Goal: Task Accomplishment & Management: Complete application form

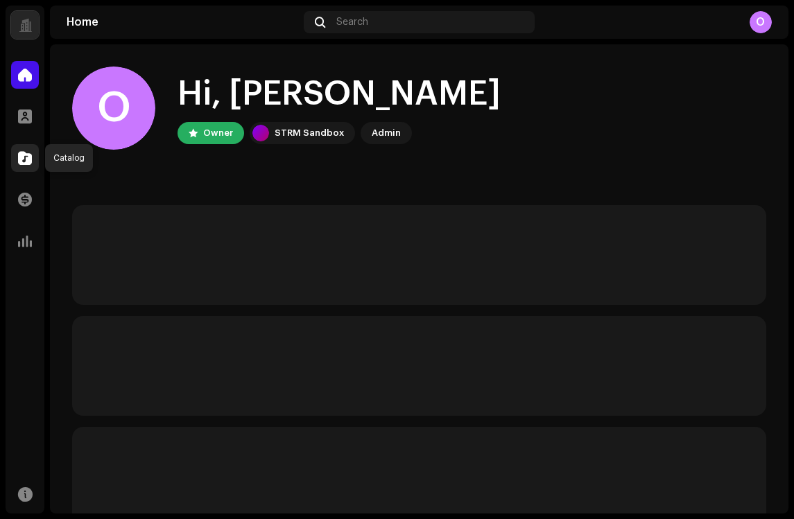
click at [28, 161] on span at bounding box center [25, 158] width 14 height 11
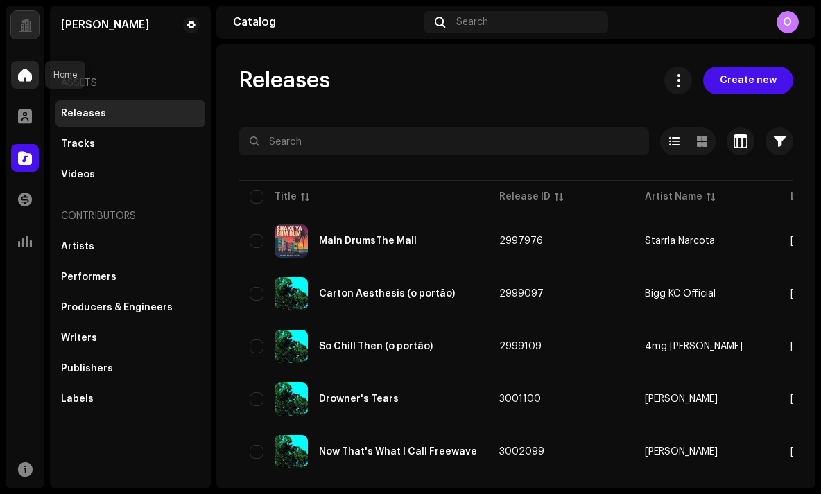
click at [19, 73] on span at bounding box center [25, 74] width 14 height 11
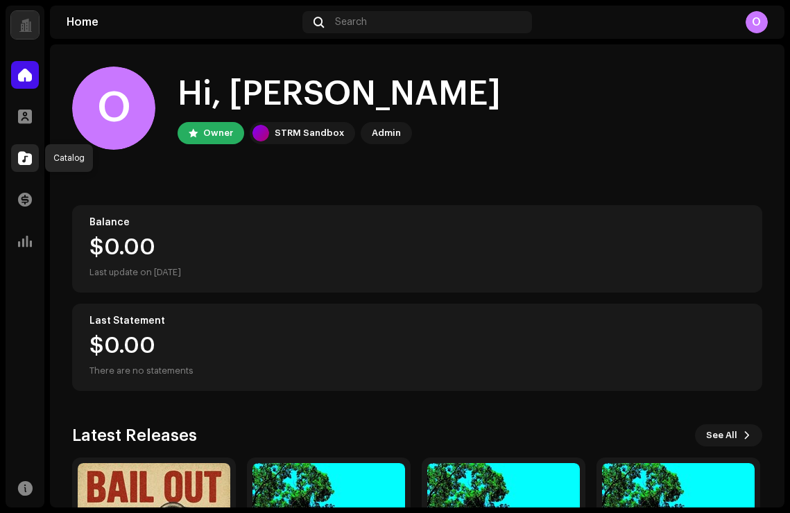
click at [23, 157] on span at bounding box center [25, 158] width 14 height 11
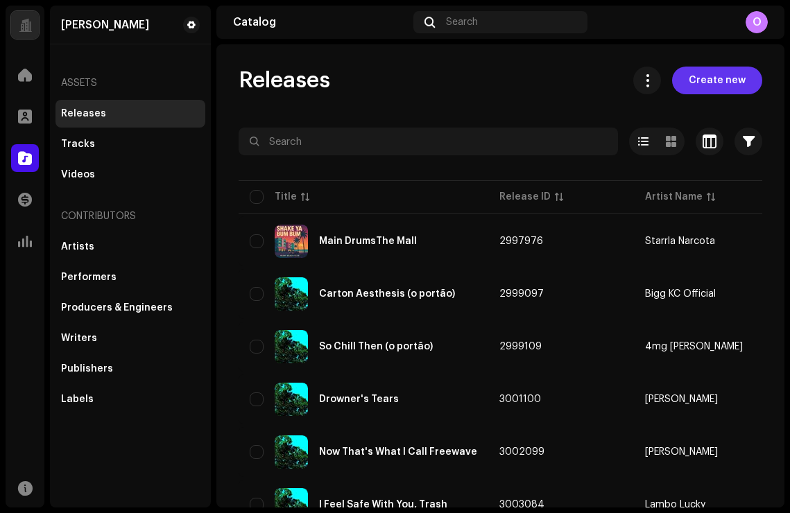
click at [679, 89] on button "Create new" at bounding box center [717, 81] width 90 height 28
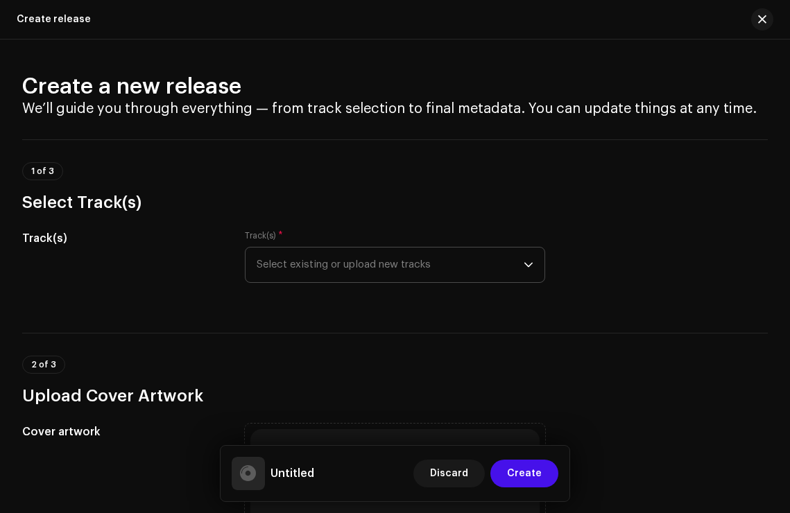
click at [327, 268] on span "Select existing or upload new tracks" at bounding box center [390, 265] width 267 height 35
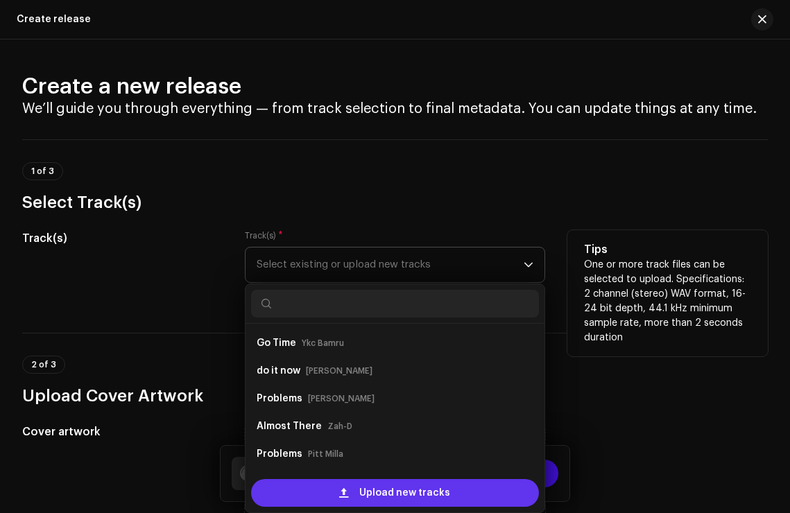
click at [339, 492] on span at bounding box center [343, 492] width 9 height 11
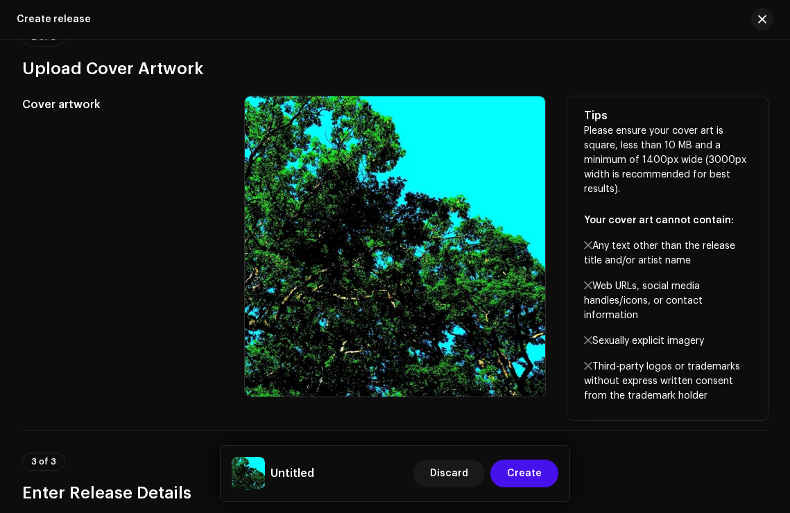
scroll to position [101, 0]
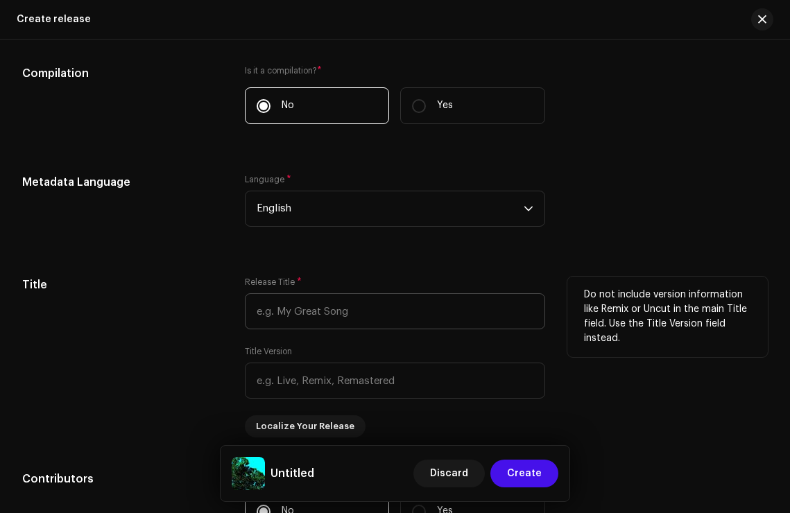
scroll to position [994, 0]
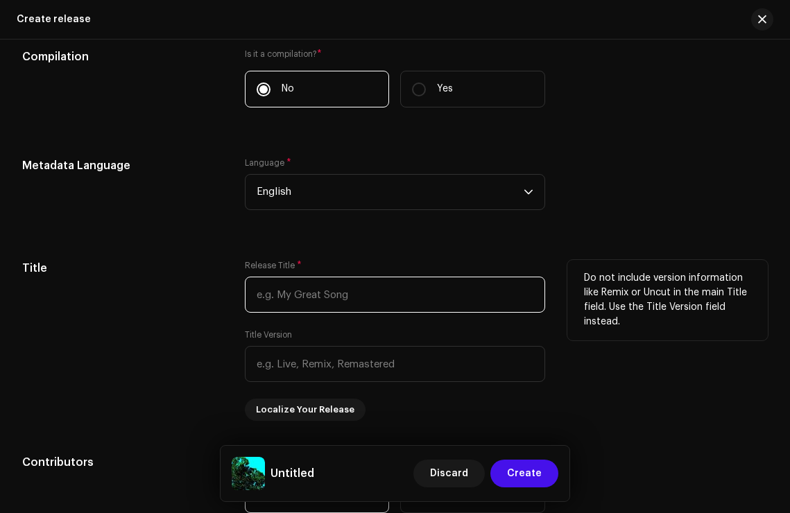
click at [286, 303] on input "text" at bounding box center [395, 295] width 300 height 36
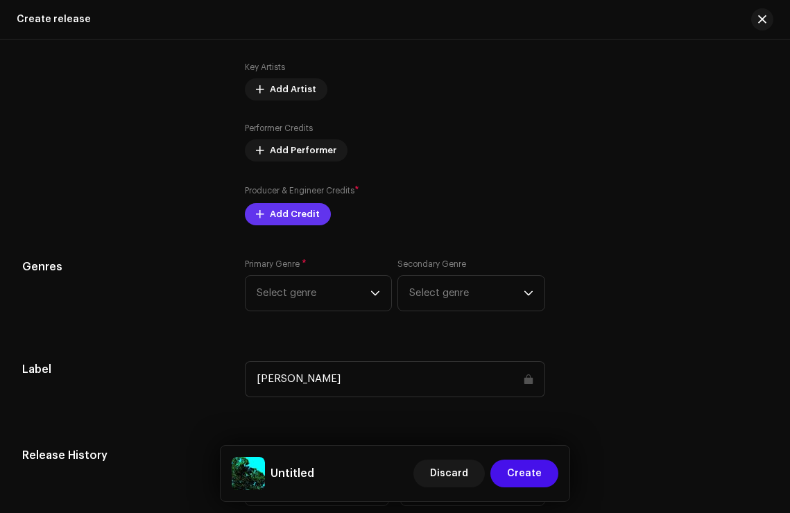
scroll to position [1465, 0]
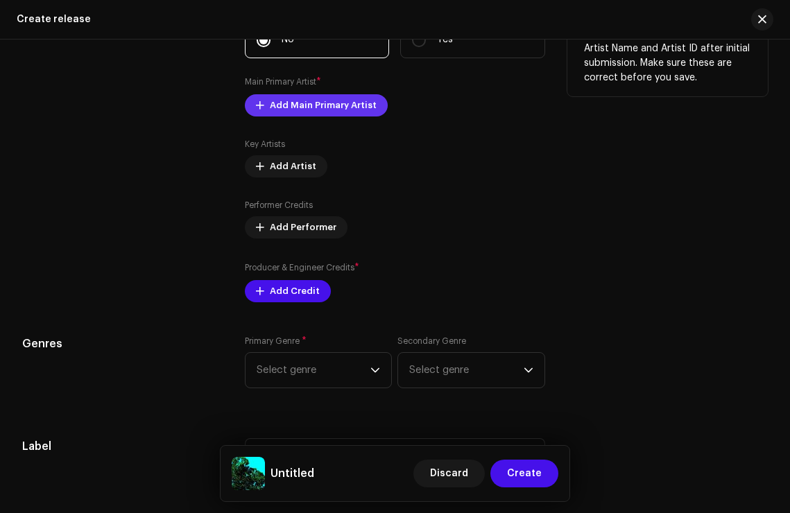
click at [270, 114] on span "Add Main Primary Artist" at bounding box center [323, 106] width 107 height 28
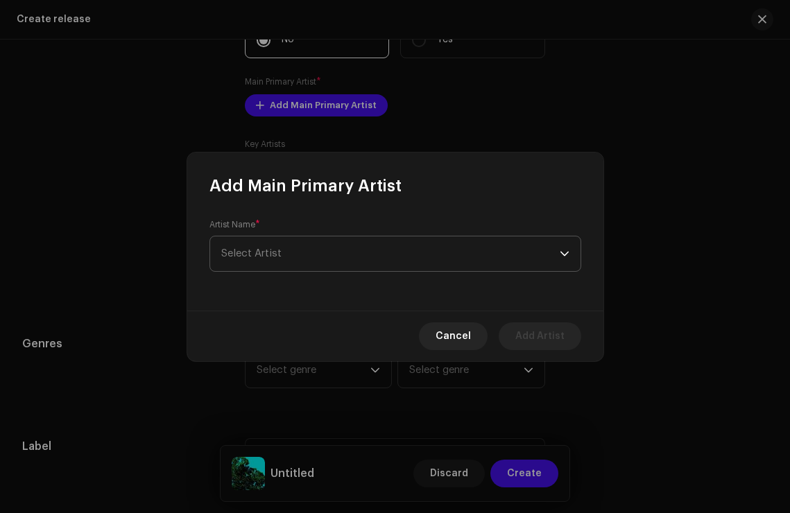
click at [310, 257] on span "Select Artist" at bounding box center [390, 253] width 338 height 35
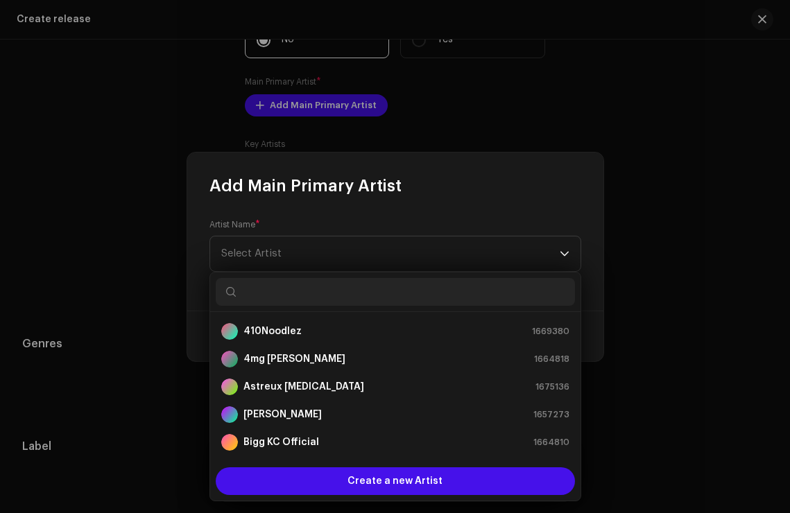
scroll to position [22, 0]
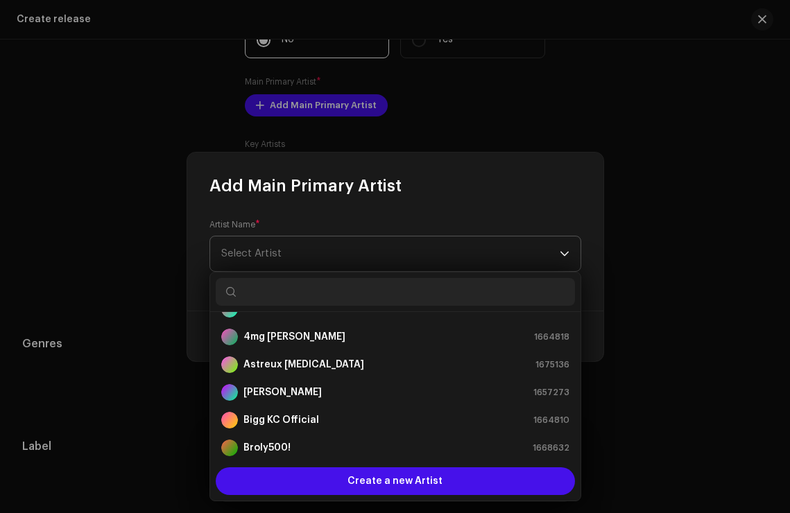
click at [270, 249] on span "Select Artist" at bounding box center [251, 253] width 60 height 10
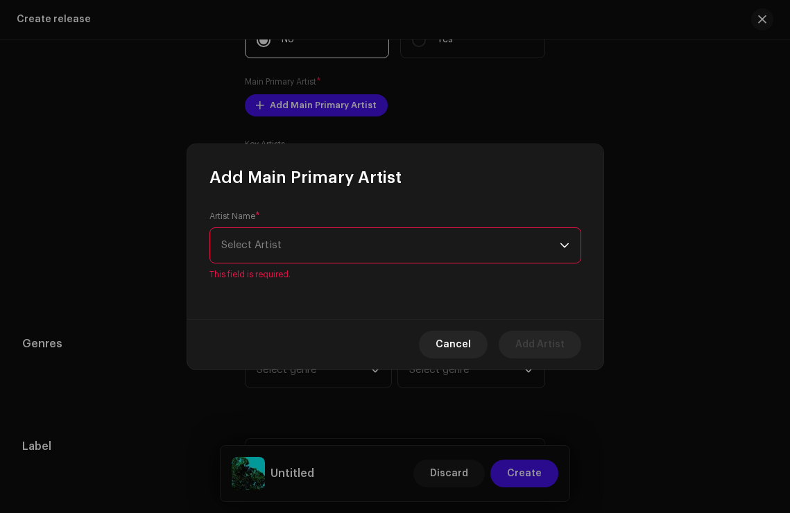
click at [356, 263] on p-select "Select Artist" at bounding box center [395, 245] width 372 height 36
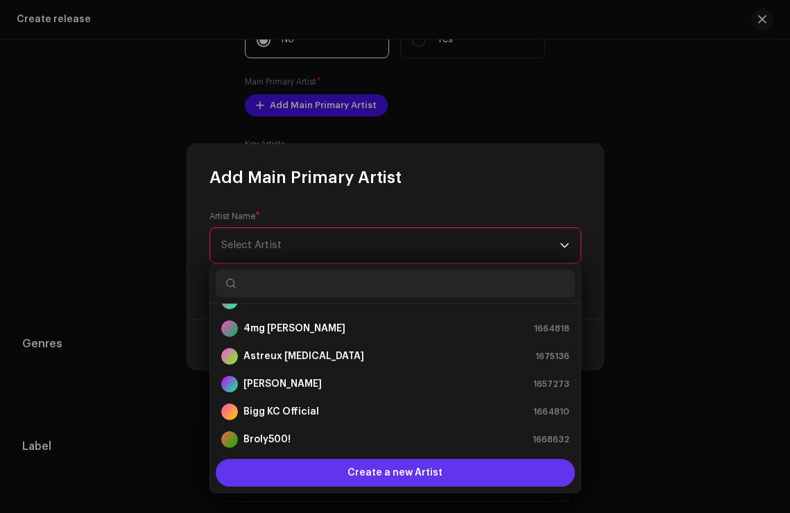
click at [384, 474] on span "Create a new Artist" at bounding box center [394, 473] width 95 height 28
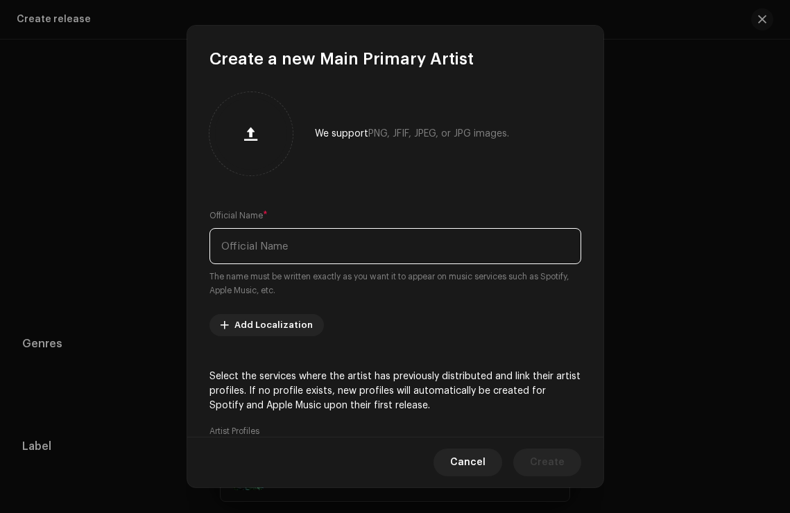
click at [365, 252] on input "text" at bounding box center [395, 246] width 372 height 36
click at [362, 236] on input "YCMG [PERSON_NAME]" at bounding box center [395, 246] width 372 height 36
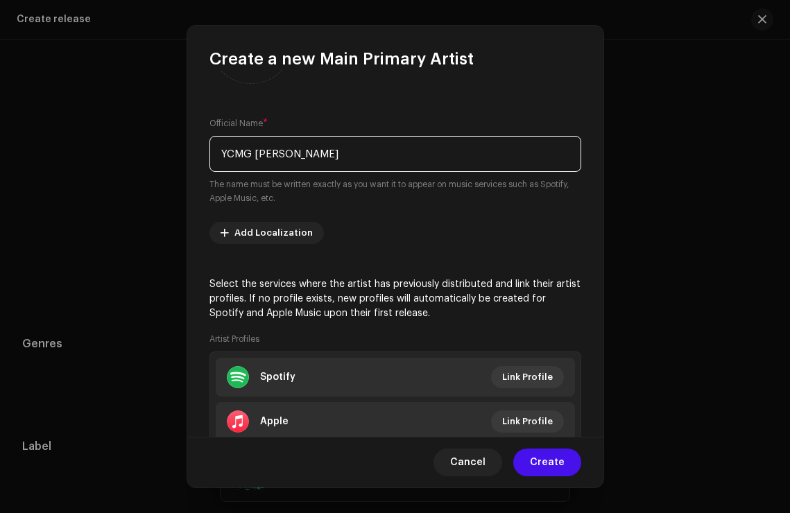
scroll to position [101, 0]
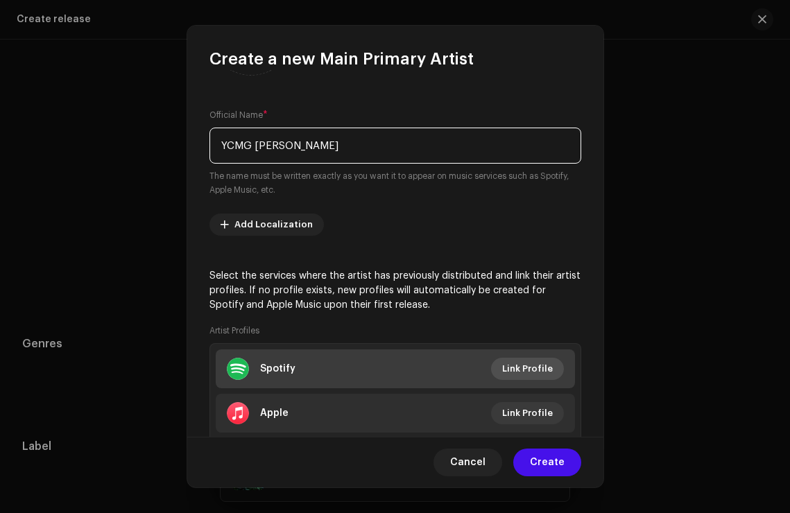
type input "YCMG [PERSON_NAME]"
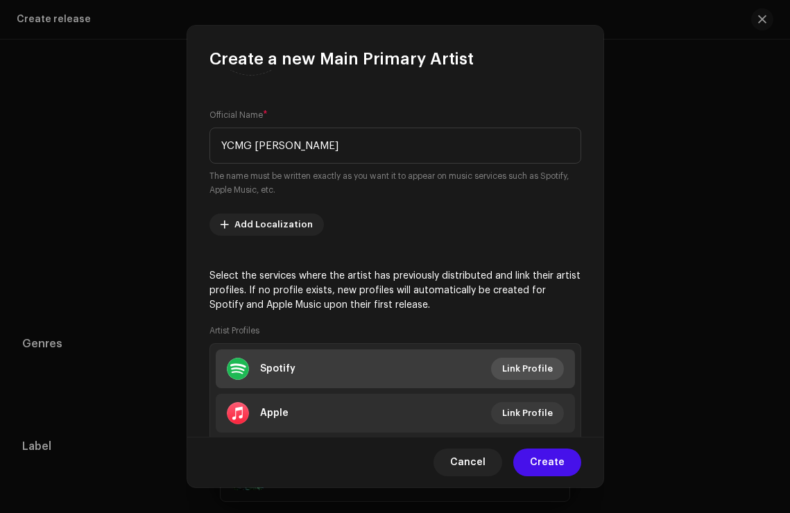
click at [507, 360] on span "Link Profile" at bounding box center [527, 369] width 51 height 28
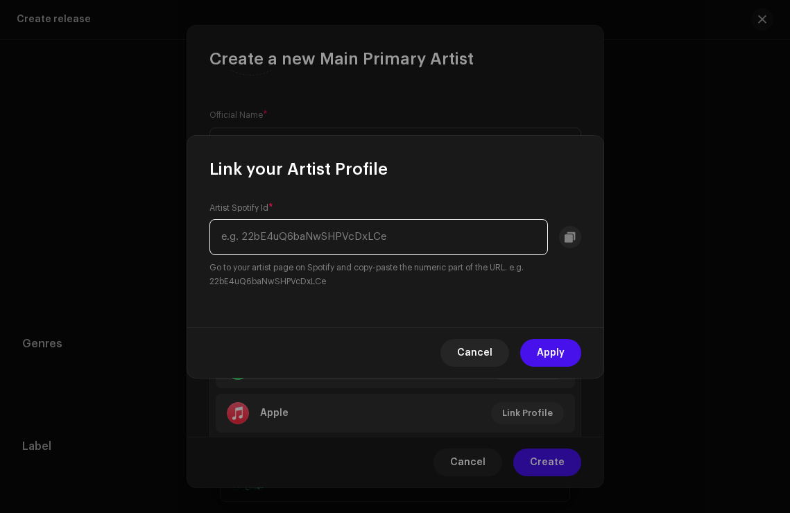
paste input "[URL][DOMAIN_NAME]"
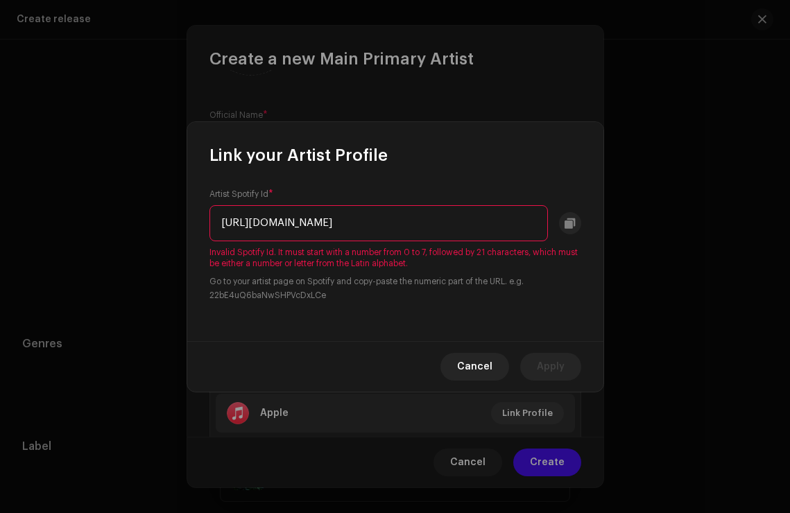
scroll to position [0, 0]
drag, startPoint x: 404, startPoint y: 230, endPoint x: 198, endPoint y: 221, distance: 206.1
click at [198, 222] on div "Artist Spotify Id * [URL][DOMAIN_NAME] Invalid Spotify Id. It must start with a…" at bounding box center [395, 253] width 416 height 175
click at [260, 223] on input "[URL][DOMAIN_NAME]" at bounding box center [378, 223] width 338 height 36
drag, startPoint x: 374, startPoint y: 222, endPoint x: 205, endPoint y: 216, distance: 170.0
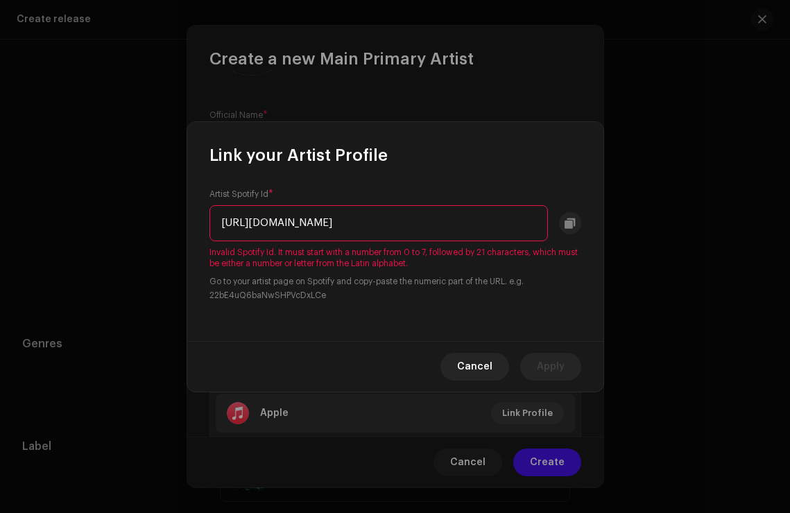
click at [205, 216] on div "Artist Spotify Id * [URL][DOMAIN_NAME] Invalid Spotify Id. It must start with a…" at bounding box center [395, 253] width 416 height 175
drag, startPoint x: 349, startPoint y: 220, endPoint x: 500, endPoint y: 222, distance: 150.5
click at [500, 222] on input "2NCpQzPbSf6z7DaZGrjzut?si=ror_AHHeRhmtgC854XYR-A" at bounding box center [378, 223] width 338 height 36
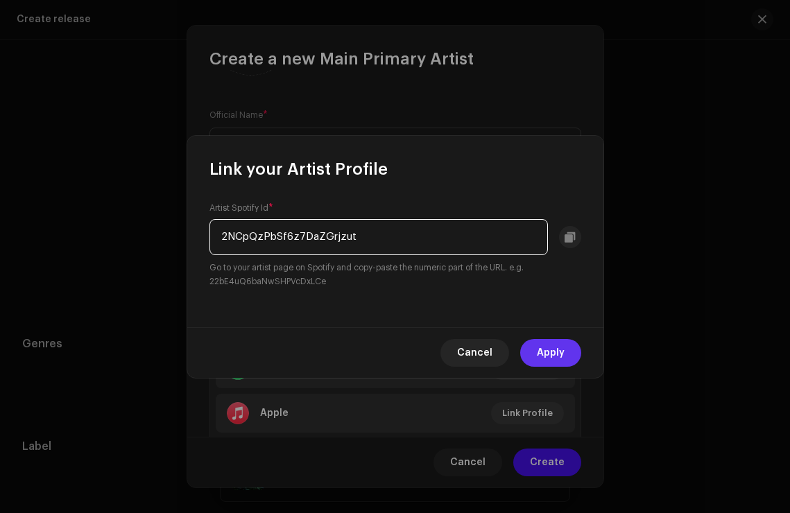
type input "2NCpQzPbSf6z7DaZGrjzut"
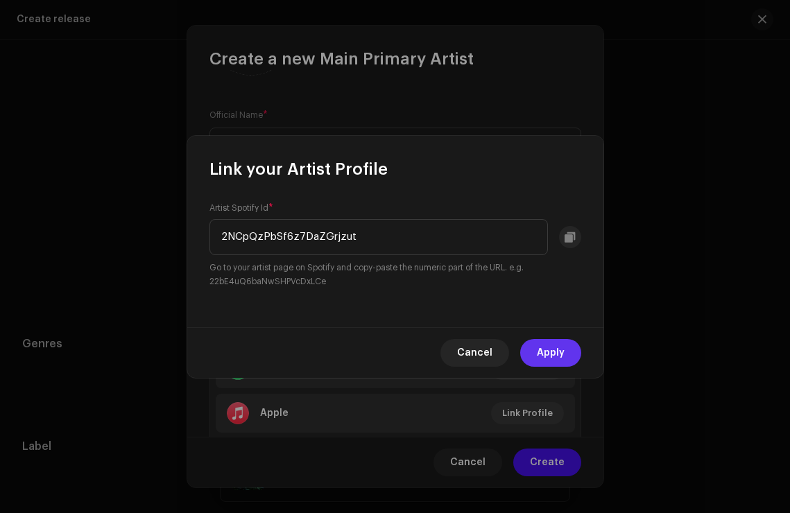
click at [561, 343] on span "Apply" at bounding box center [551, 353] width 28 height 28
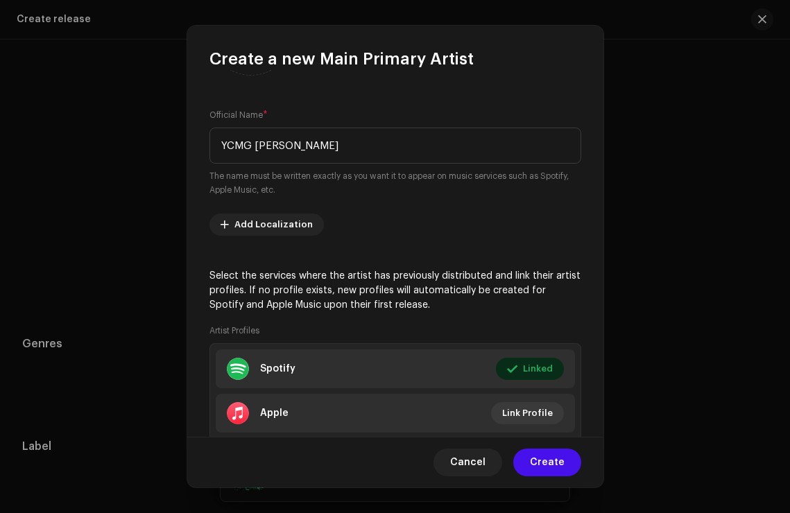
scroll to position [186, 0]
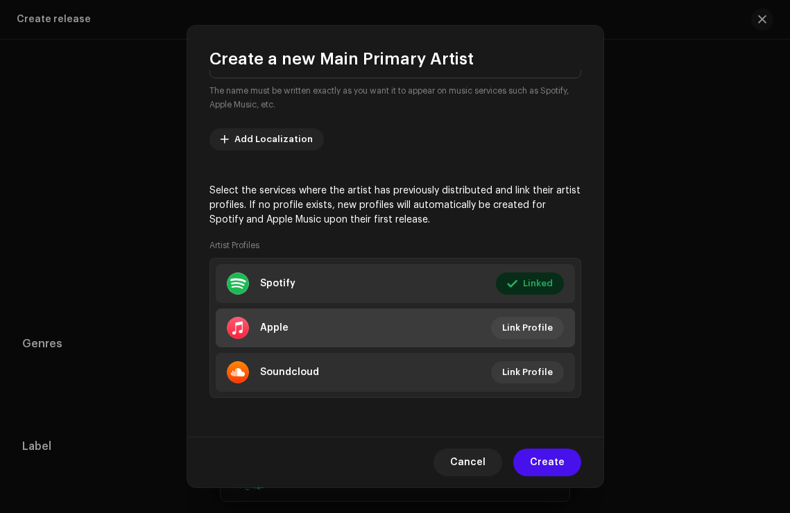
click at [415, 324] on li "Apple Link Profile" at bounding box center [395, 328] width 359 height 39
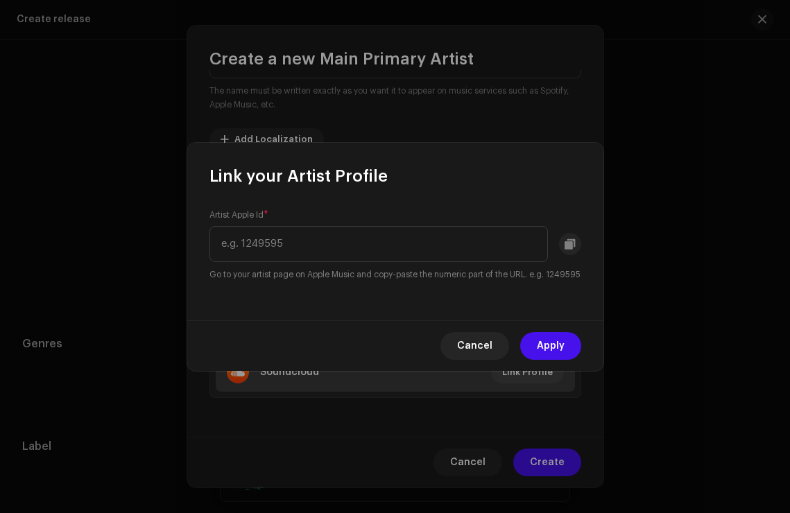
click at [456, 359] on button "Cancel" at bounding box center [474, 346] width 69 height 28
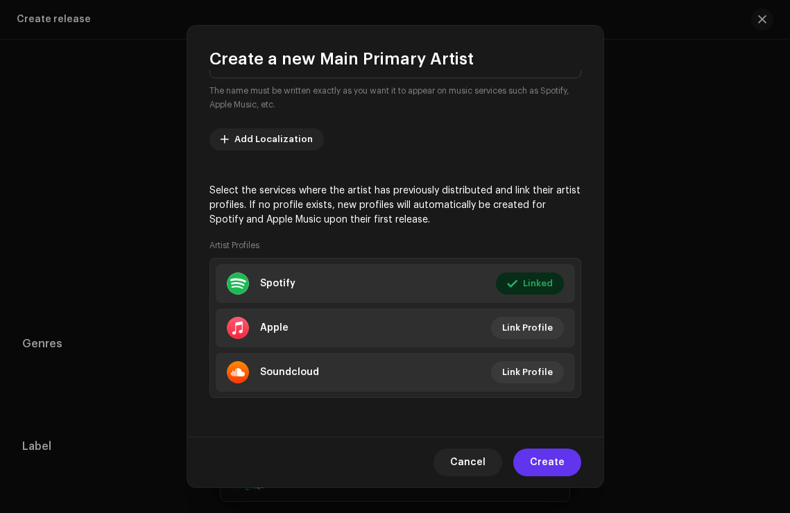
click at [537, 472] on span "Create" at bounding box center [547, 463] width 35 height 28
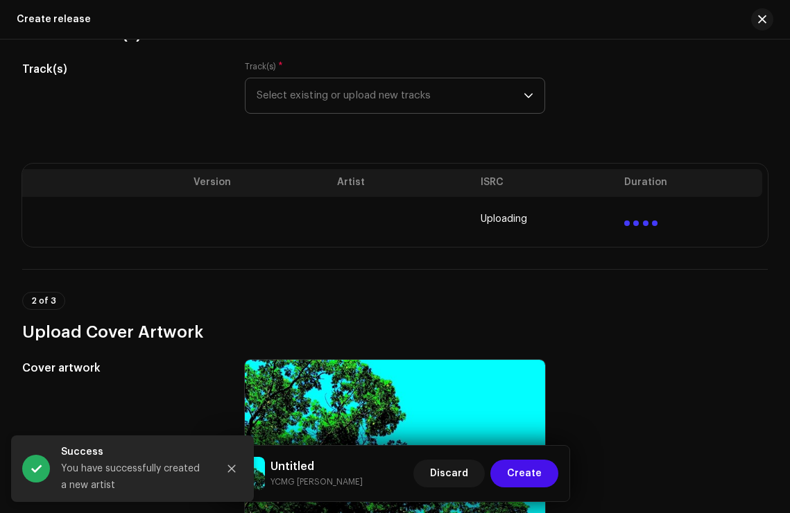
scroll to position [168, 0]
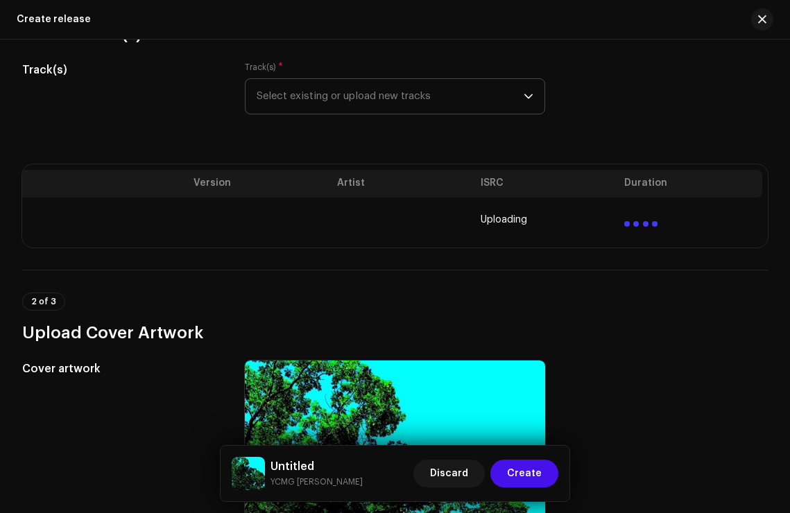
click at [675, 216] on td at bounding box center [691, 220] width 144 height 44
click at [735, 222] on td at bounding box center [691, 220] width 144 height 44
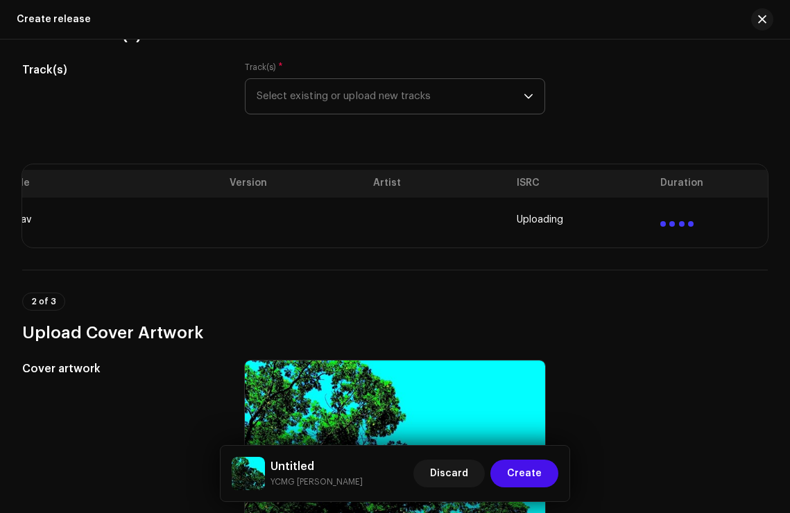
scroll to position [0, 0]
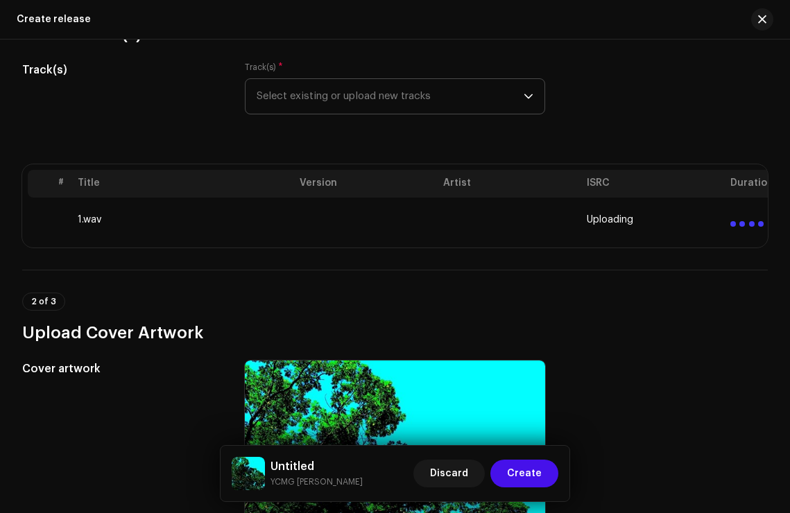
click at [440, 243] on div "# Title Version Artist ISRC Duration 1.wav Uploading" at bounding box center [394, 205] width 745 height 83
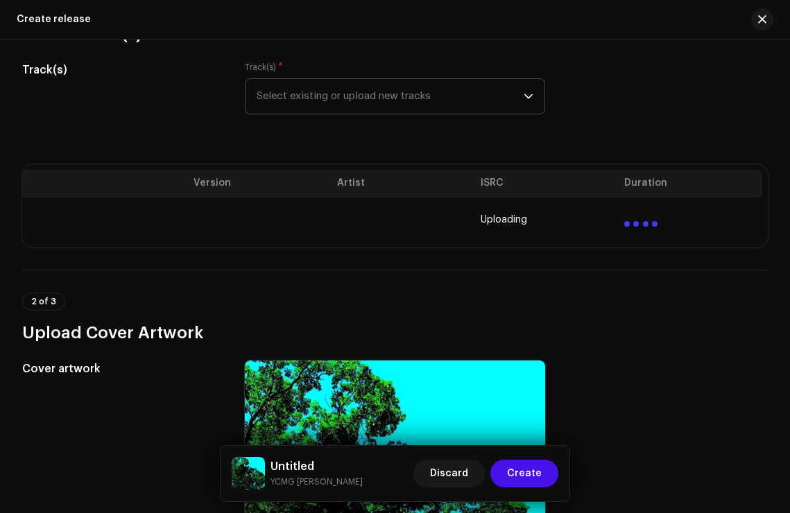
click at [454, 218] on td at bounding box center [403, 220] width 144 height 44
click at [571, 211] on td "Uploading" at bounding box center [547, 220] width 144 height 44
click at [763, 23] on span "button" at bounding box center [762, 19] width 8 height 11
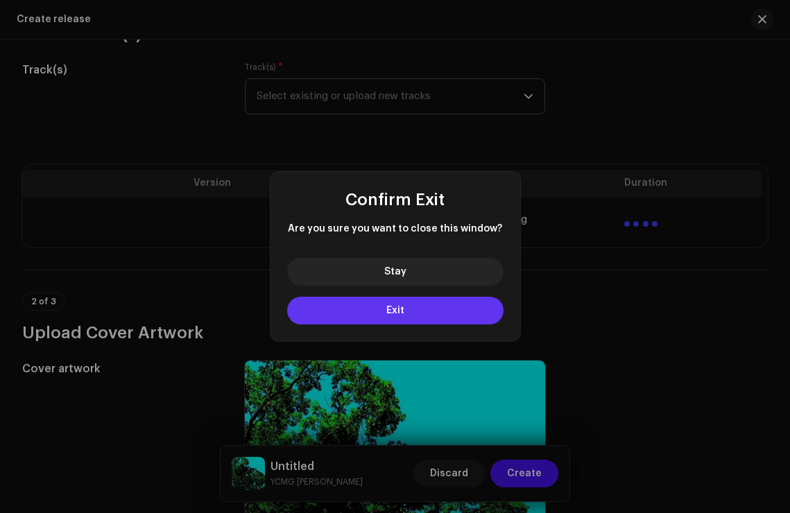
click at [471, 302] on button "Exit" at bounding box center [395, 311] width 216 height 28
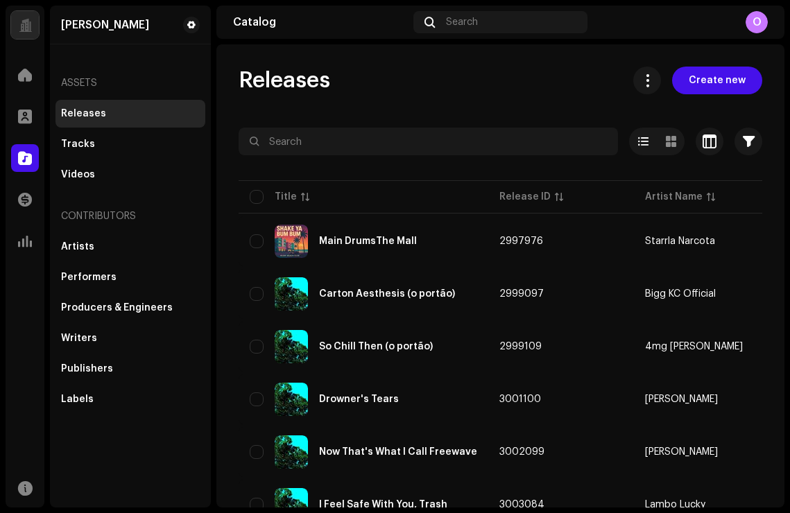
click at [692, 84] on span "Create new" at bounding box center [717, 81] width 57 height 28
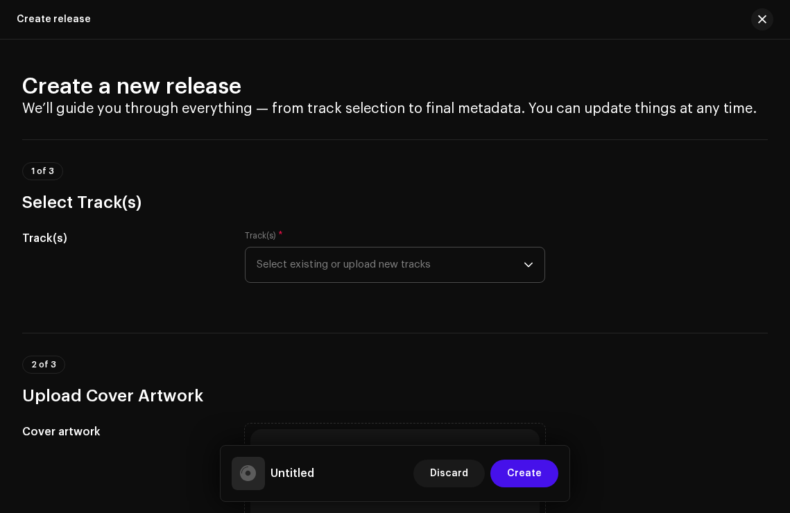
click at [335, 268] on span "Select existing or upload new tracks" at bounding box center [390, 265] width 267 height 35
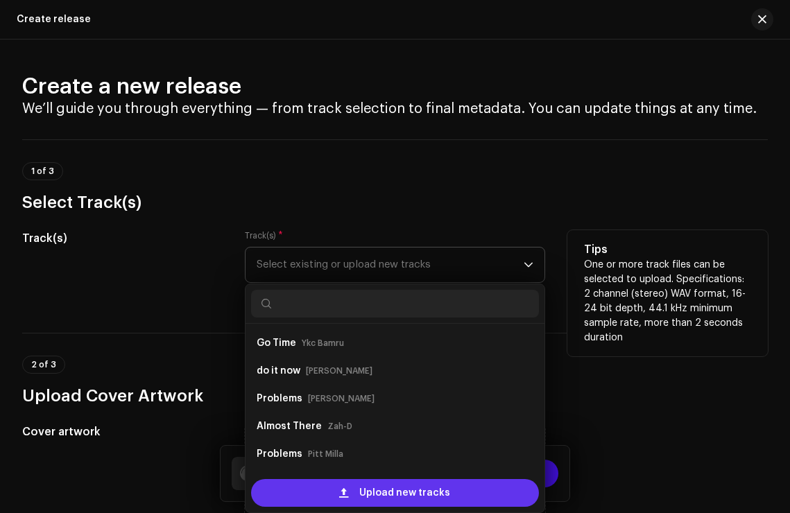
scroll to position [22, 0]
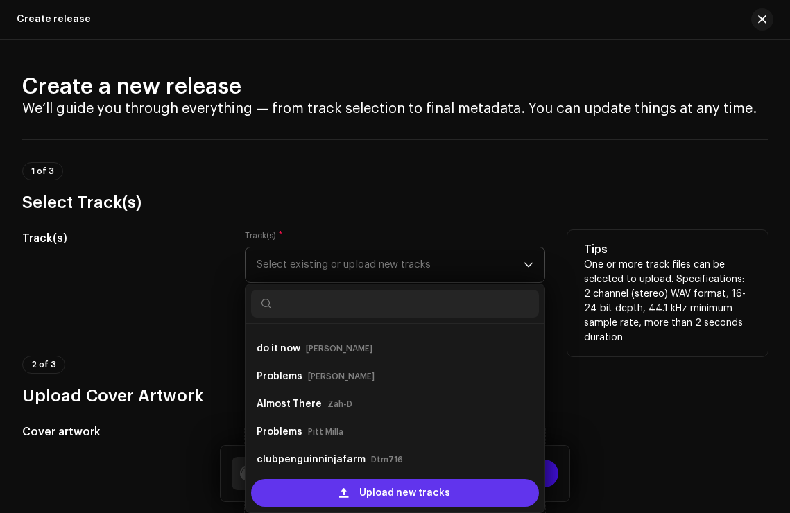
click at [322, 493] on div "Upload new tracks" at bounding box center [395, 493] width 288 height 28
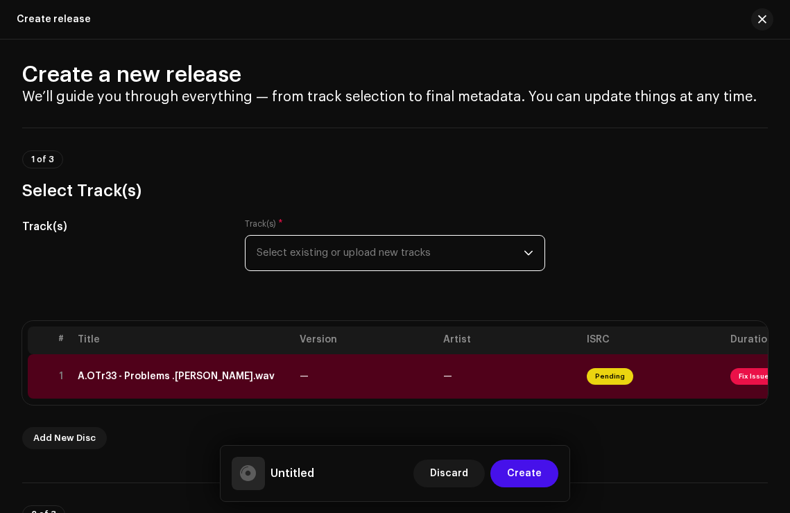
scroll to position [0, 0]
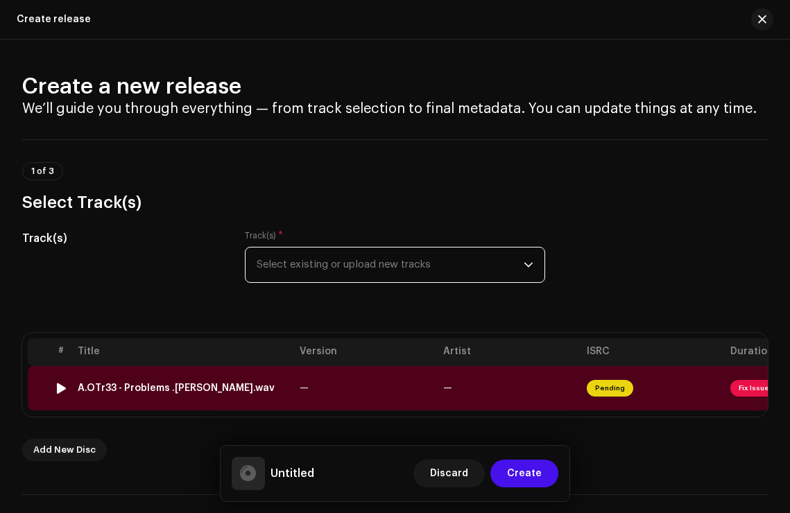
click at [206, 386] on div "A.OTr33 - Problems .[PERSON_NAME].wav" at bounding box center [176, 388] width 197 height 11
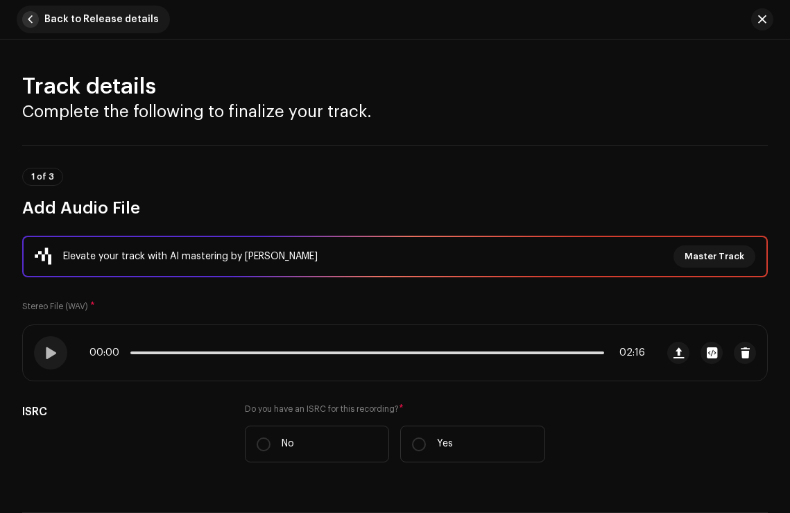
click at [89, 17] on span "Back to Release details" at bounding box center [101, 20] width 114 height 28
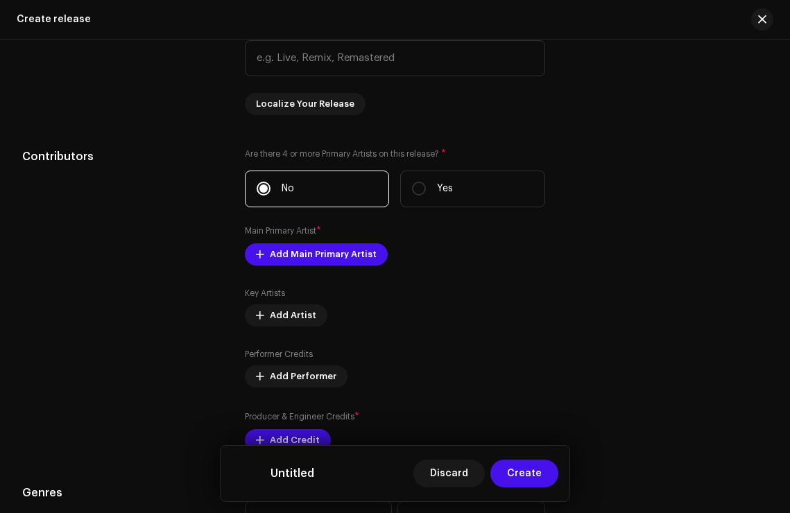
scroll to position [1390, 0]
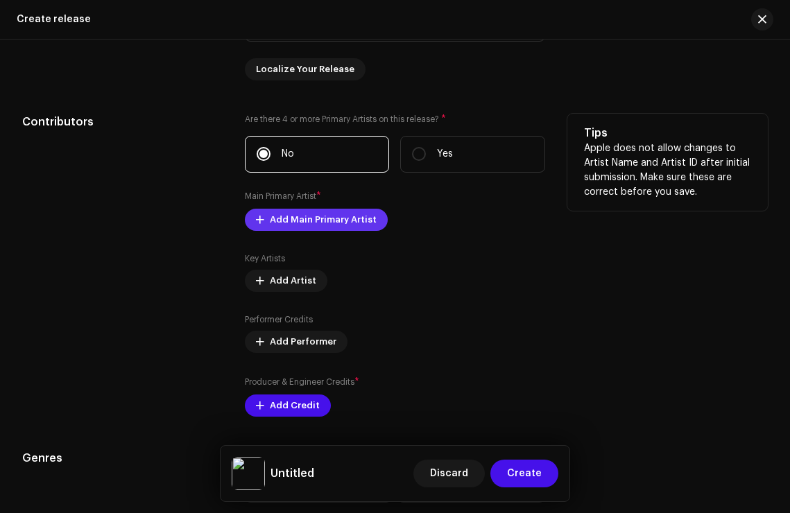
click at [297, 229] on span "Add Main Primary Artist" at bounding box center [323, 220] width 107 height 28
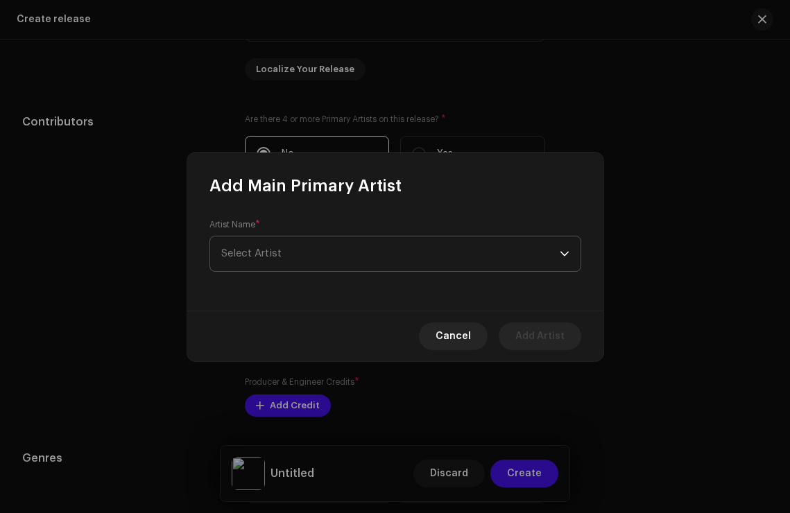
click at [319, 265] on span "Select Artist" at bounding box center [390, 253] width 338 height 35
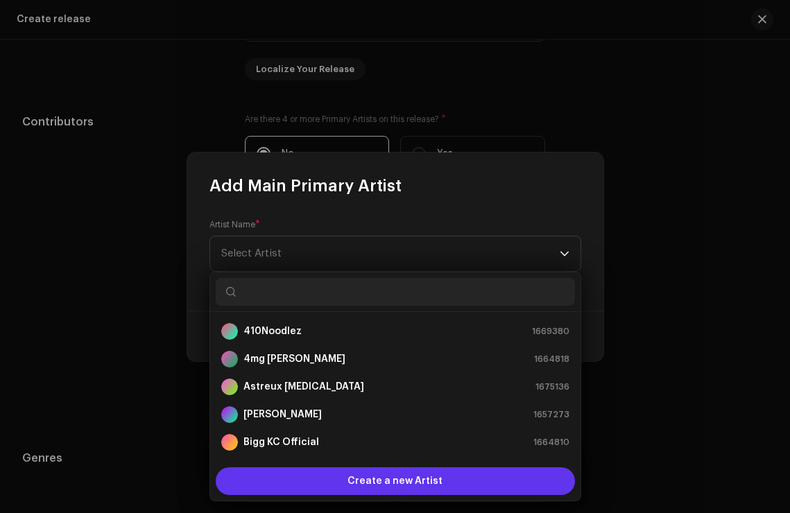
scroll to position [22, 0]
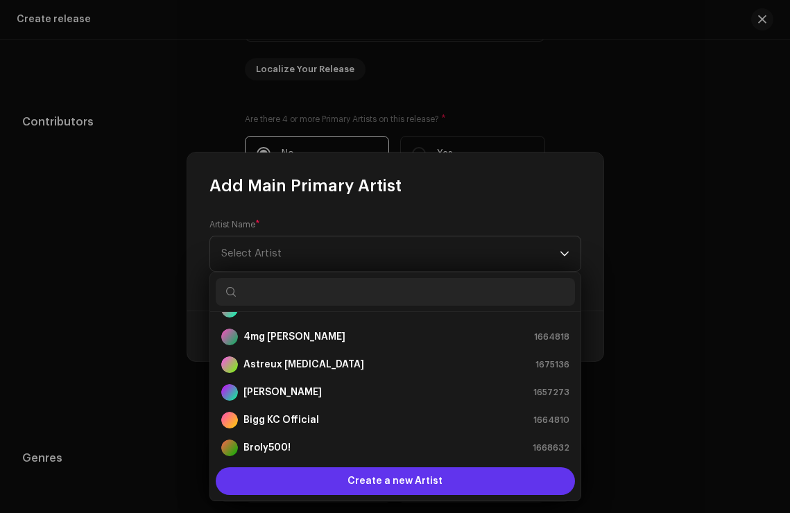
click at [343, 482] on div "Create a new Artist" at bounding box center [395, 481] width 359 height 28
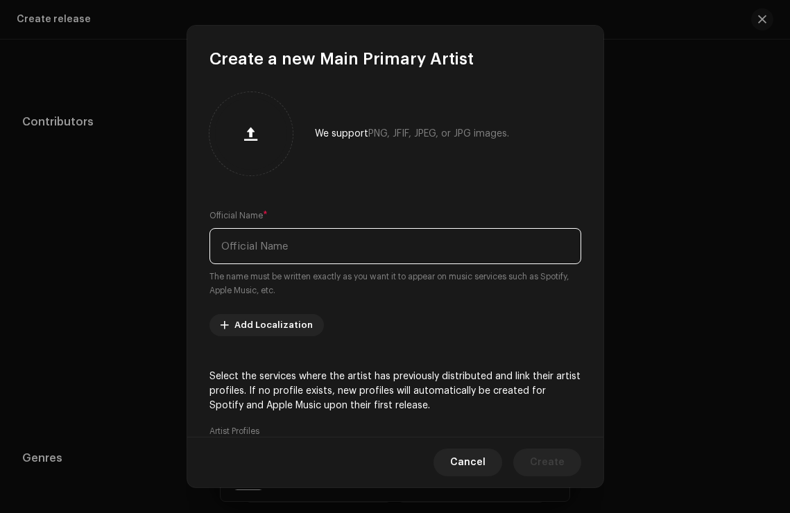
click at [350, 260] on input "text" at bounding box center [395, 246] width 372 height 36
paste input "[URL][DOMAIN_NAME]"
type input "[URL][DOMAIN_NAME]"
click at [422, 249] on input "[URL][DOMAIN_NAME]" at bounding box center [395, 246] width 372 height 36
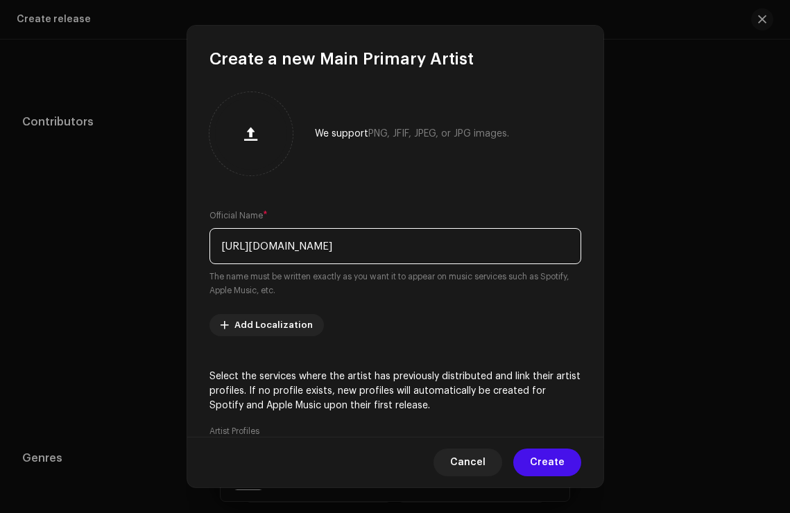
click at [422, 249] on input "[URL][DOMAIN_NAME]" at bounding box center [395, 246] width 372 height 36
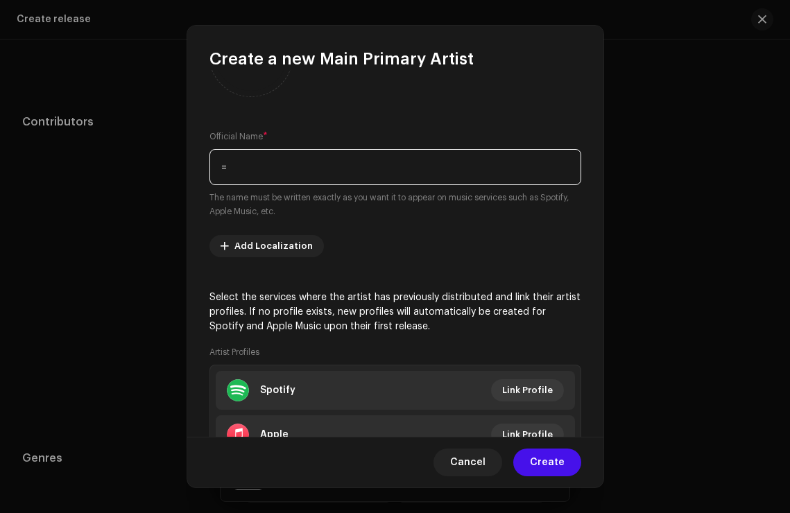
scroll to position [98, 0]
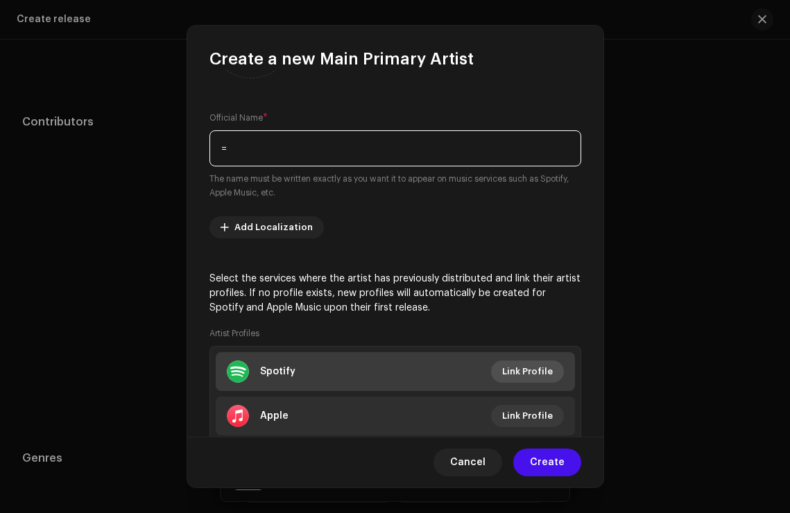
type input "="
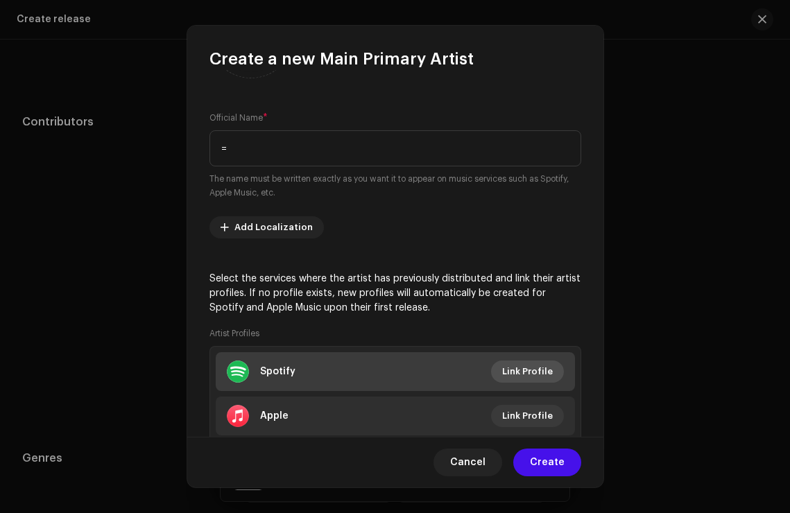
click at [510, 381] on span "Link Profile" at bounding box center [527, 372] width 51 height 28
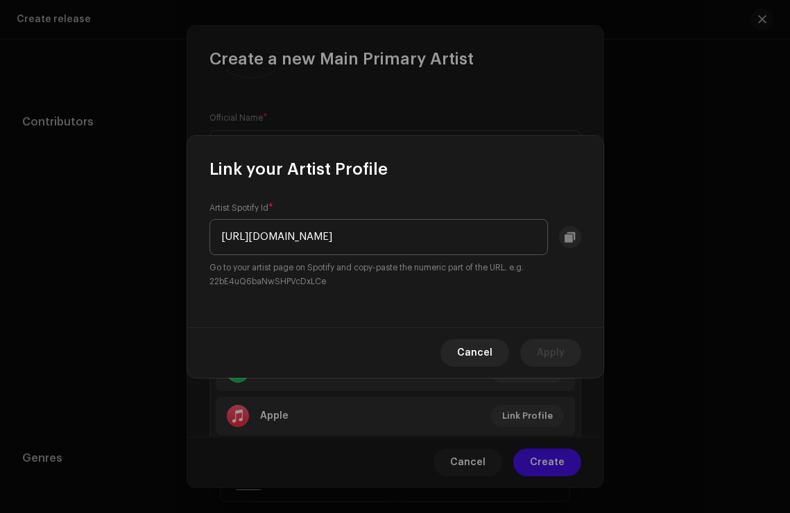
scroll to position [0, 118]
drag, startPoint x: 404, startPoint y: 230, endPoint x: 202, endPoint y: 227, distance: 201.8
click at [202, 227] on div "Artist Spotify Id * [URL][DOMAIN_NAME] Go to your artist page on Spotify and co…" at bounding box center [395, 253] width 416 height 147
drag, startPoint x: 263, startPoint y: 243, endPoint x: 125, endPoint y: 240, distance: 138.0
click at [125, 241] on div "Link your Artist Profile Artist Spotify Id * [URL][DOMAIN_NAME] Go to your arti…" at bounding box center [395, 256] width 790 height 513
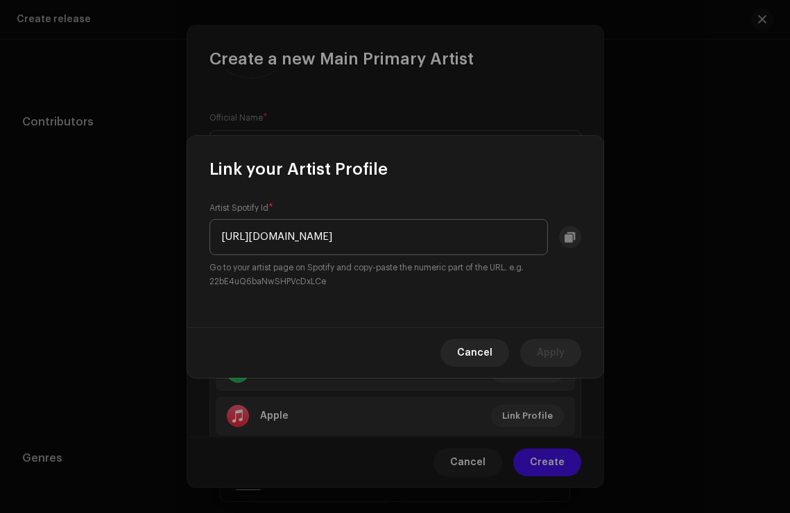
click at [350, 239] on input "[URL][DOMAIN_NAME]" at bounding box center [378, 237] width 338 height 36
drag, startPoint x: 361, startPoint y: 234, endPoint x: 132, endPoint y: 232, distance: 229.5
click at [132, 233] on div "Link your Artist Profile Artist Spotify Id * [URL][DOMAIN_NAME] Go to your arti…" at bounding box center [395, 256] width 790 height 513
click at [340, 236] on input "[URL][DOMAIN_NAME]" at bounding box center [378, 237] width 338 height 36
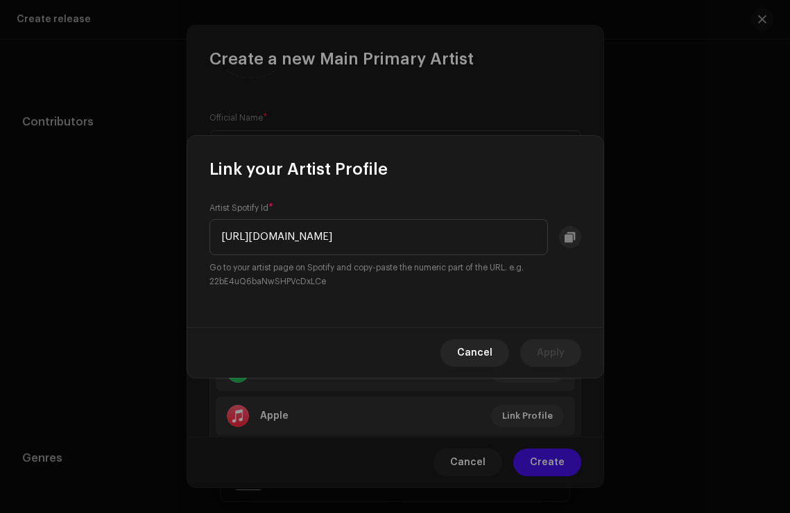
drag, startPoint x: 372, startPoint y: 238, endPoint x: 160, endPoint y: 233, distance: 211.5
click at [160, 233] on div "Link your Artist Profile Artist Spotify Id * [URL][DOMAIN_NAME] Go to your arti…" at bounding box center [395, 256] width 790 height 513
drag, startPoint x: 350, startPoint y: 239, endPoint x: 555, endPoint y: 218, distance: 206.2
click at [555, 219] on div "2NCpQzPbSf6z7DaZGrjzut?si=ror_AHHeRhmtgC854XYR-A" at bounding box center [395, 237] width 372 height 36
click at [383, 221] on input "2NCpQzPbSf6z7DaZGrjzut?si=ror_AHHeRhmtgC854XYR-A" at bounding box center [378, 237] width 338 height 36
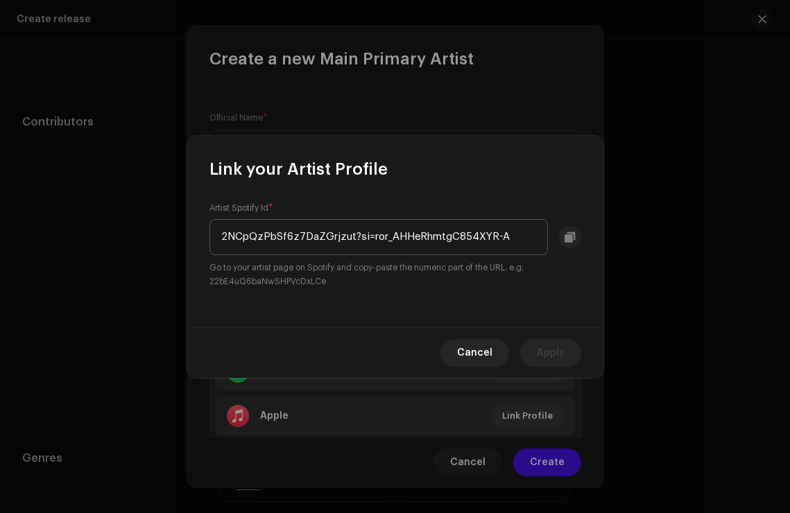
drag, startPoint x: 352, startPoint y: 238, endPoint x: 386, endPoint y: 239, distance: 33.3
click at [387, 240] on input "2NCpQzPbSf6z7DaZGrjzut?si=ror_AHHeRhmtgC854XYR-A" at bounding box center [378, 237] width 338 height 36
drag, startPoint x: 350, startPoint y: 236, endPoint x: 505, endPoint y: 238, distance: 154.6
click at [505, 238] on input "2NCpQzPbSf6z7DaZGrjzut?si=ror_AHHeRhmtgC854XYR-A" at bounding box center [378, 237] width 338 height 36
type input "2NCpQzPbSf6z7DaZGrjzut"
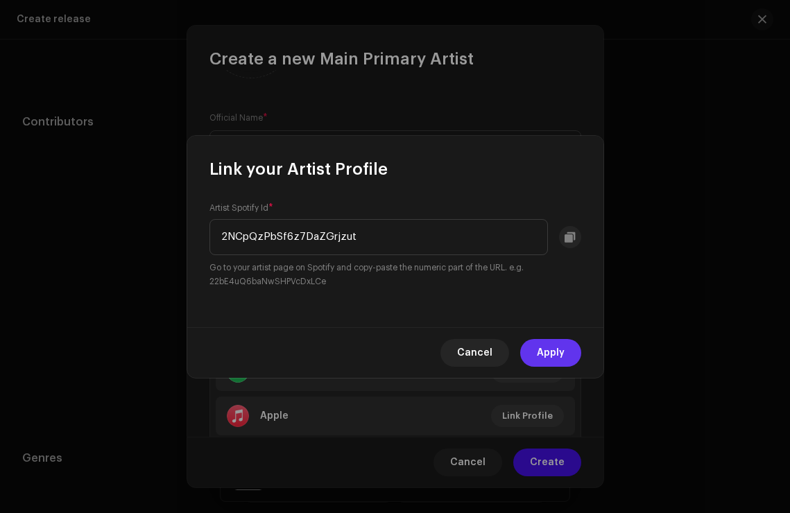
click at [560, 349] on span "Apply" at bounding box center [551, 353] width 28 height 28
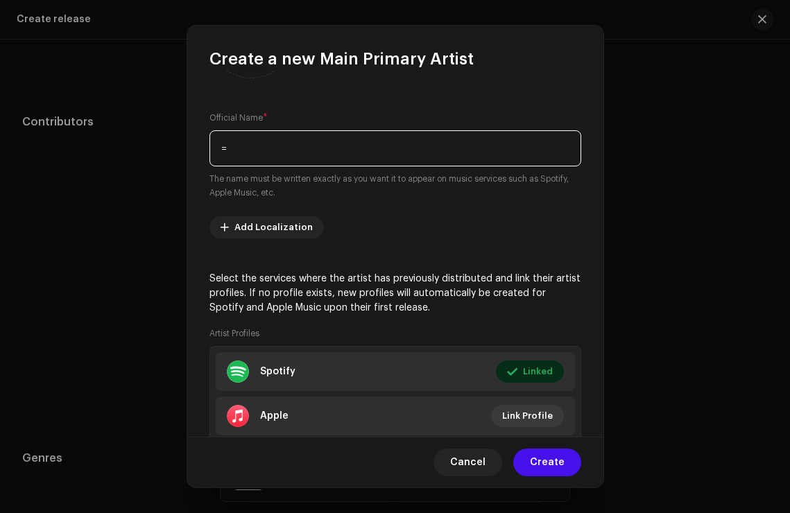
click at [360, 148] on input "=" at bounding box center [395, 148] width 372 height 36
click at [338, 136] on input "YCMG [PERSON_NAME]" at bounding box center [395, 148] width 372 height 36
click at [338, 137] on input "YCMG [PERSON_NAME]" at bounding box center [395, 148] width 372 height 36
type input "YCMG [PERSON_NAME]"
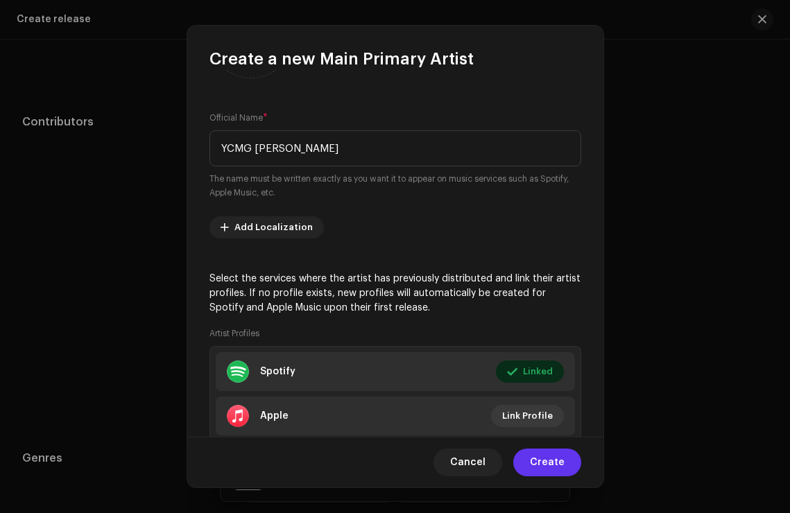
click at [548, 460] on span "Create" at bounding box center [547, 463] width 35 height 28
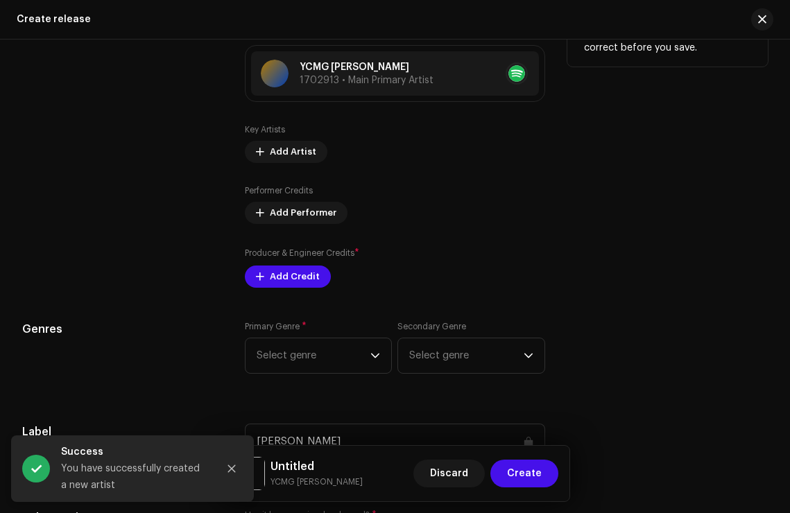
scroll to position [1537, 0]
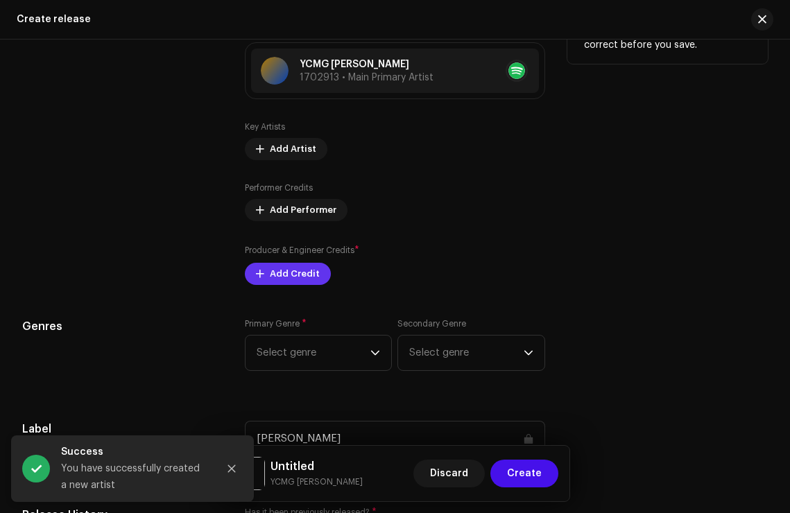
click at [292, 286] on span "Add Credit" at bounding box center [295, 274] width 50 height 28
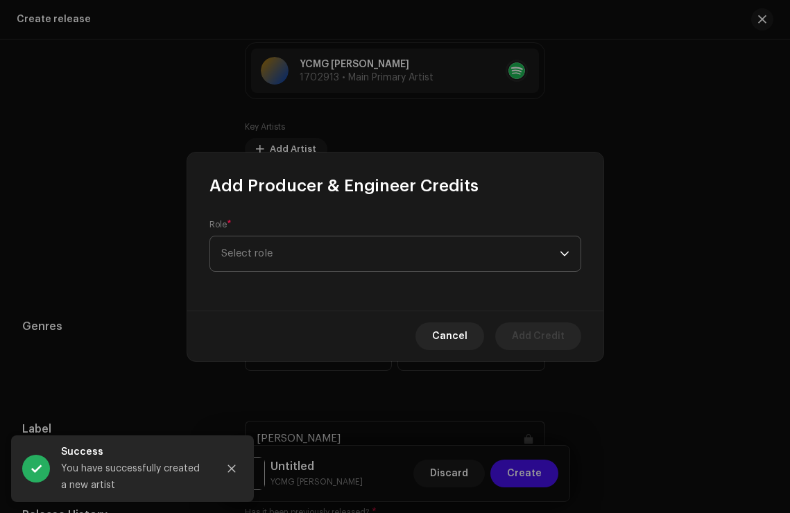
click at [343, 238] on span "Select role" at bounding box center [390, 253] width 338 height 35
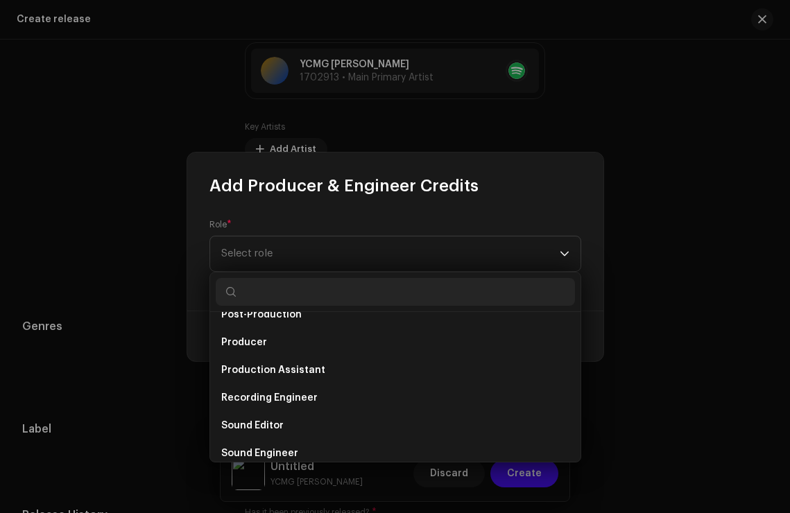
scroll to position [542, 0]
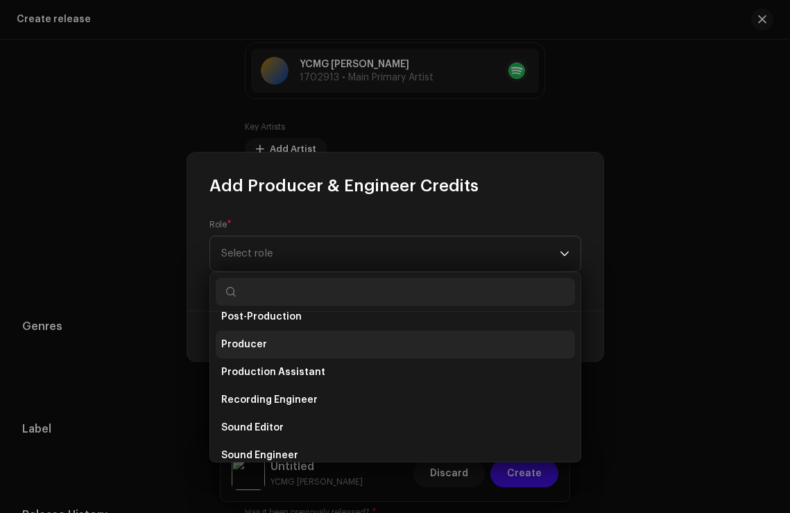
click at [303, 342] on li "Producer" at bounding box center [395, 345] width 359 height 28
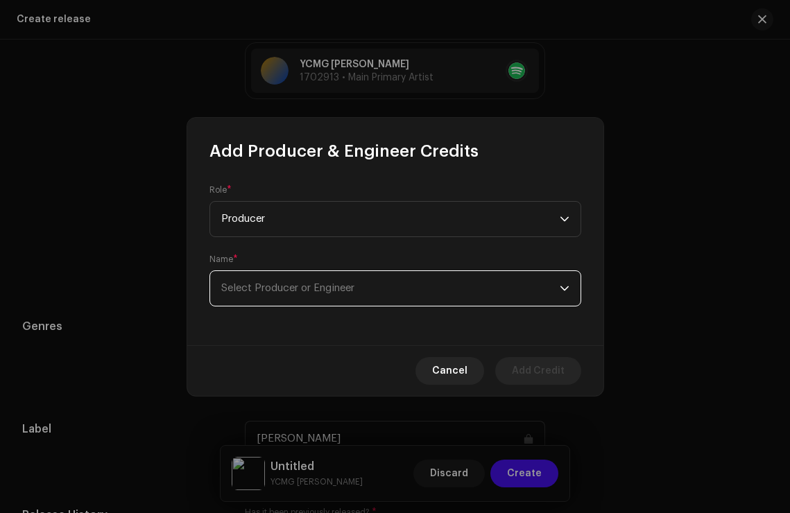
click at [282, 274] on span "Select Producer or Engineer" at bounding box center [390, 288] width 338 height 35
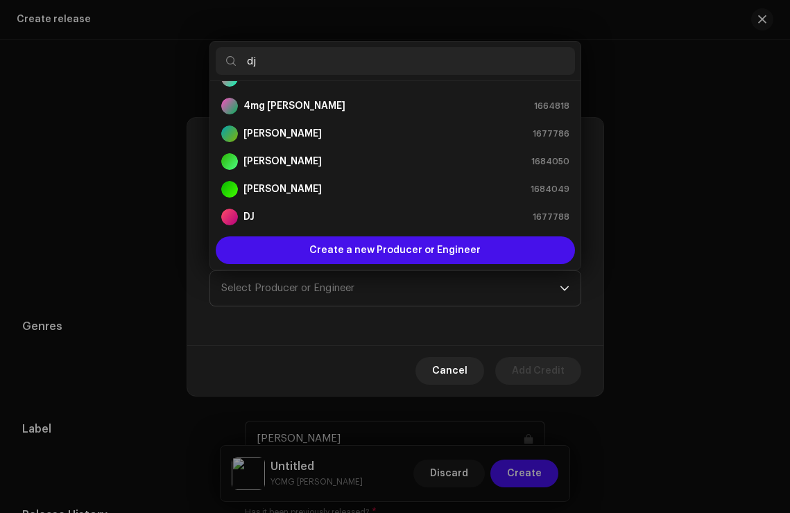
scroll to position [0, 0]
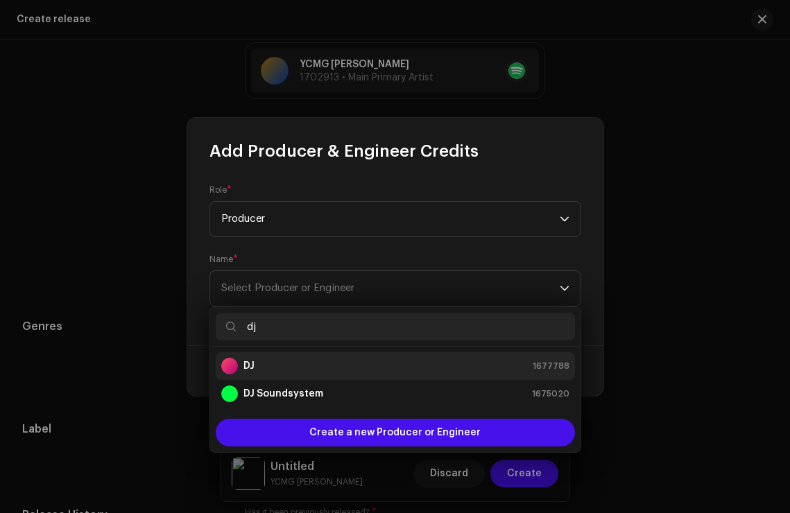
type input "dj"
click at [269, 369] on div "DJ 1677788" at bounding box center [395, 366] width 348 height 17
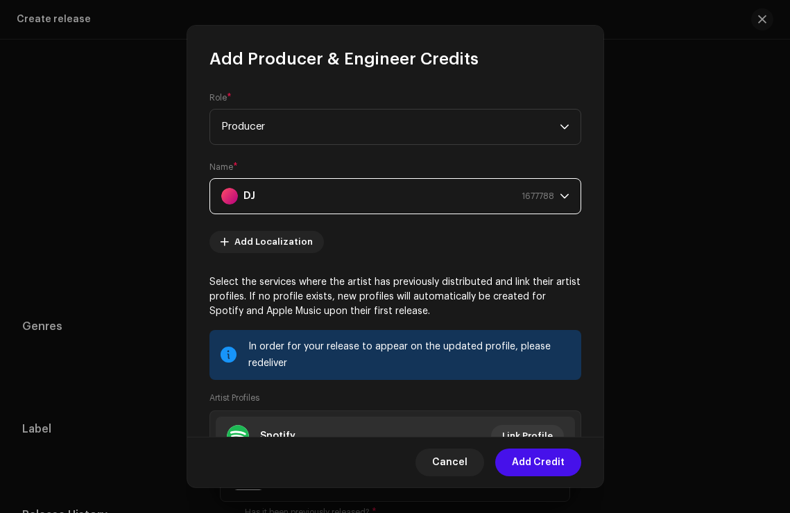
click at [517, 459] on span "Add Credit" at bounding box center [538, 463] width 53 height 28
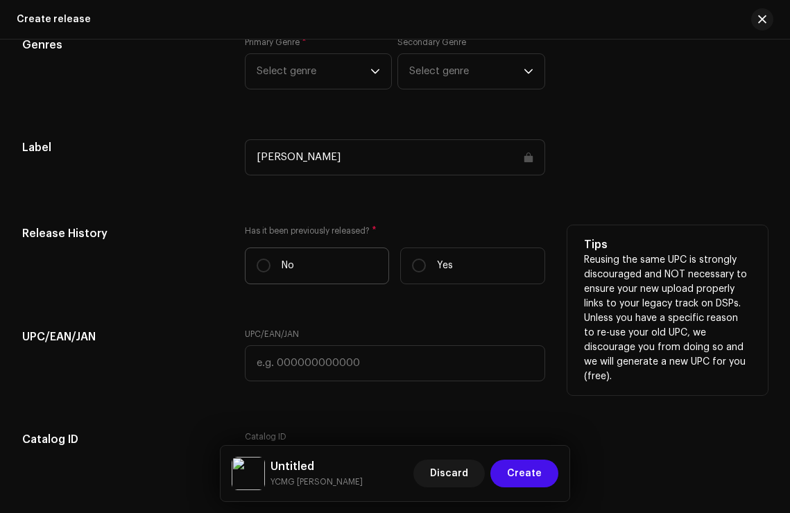
scroll to position [1887, 0]
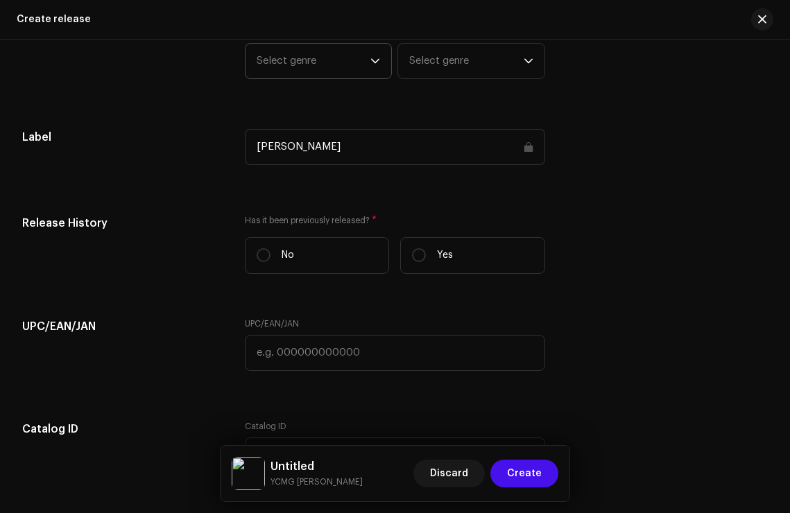
click at [304, 70] on span "Select genre" at bounding box center [314, 61] width 114 height 35
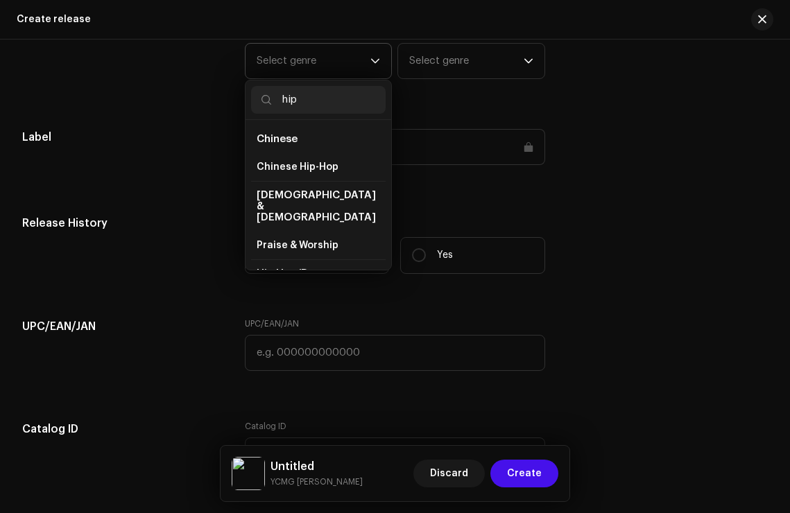
scroll to position [24, 0]
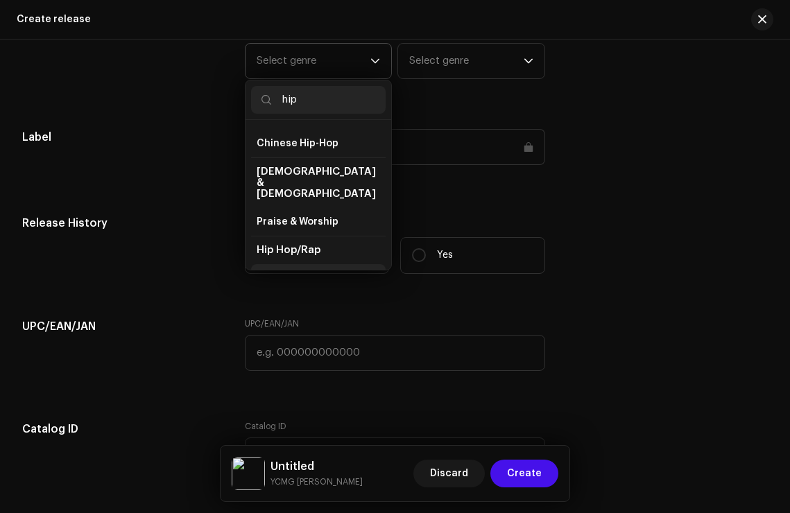
type input "hip"
click at [281, 271] on span "Hip Hop/Rap" at bounding box center [287, 278] width 60 height 14
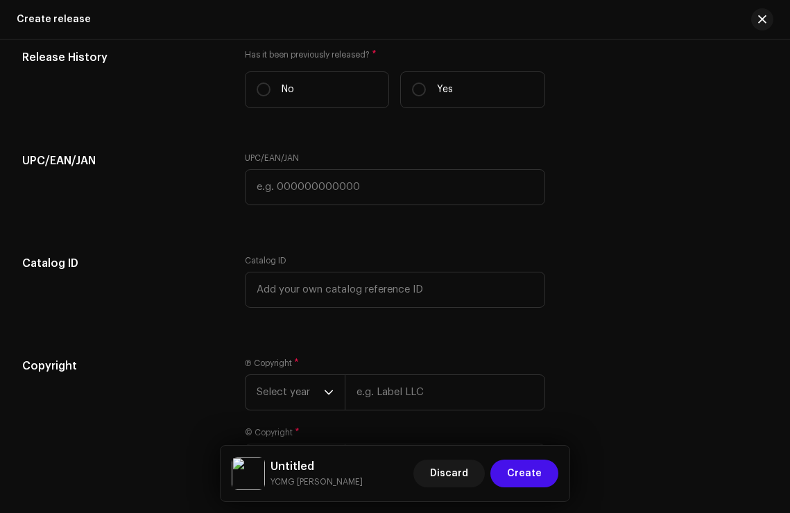
scroll to position [2027, 0]
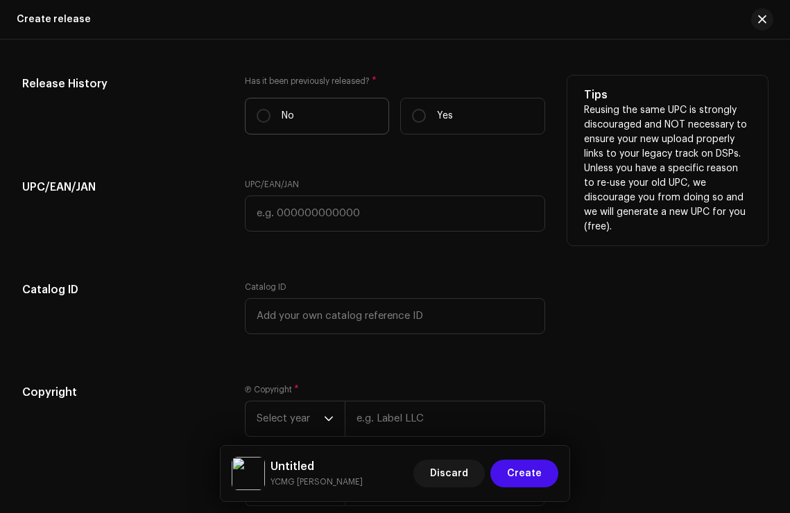
click at [283, 131] on label "No" at bounding box center [317, 116] width 145 height 37
click at [270, 123] on input "No" at bounding box center [264, 116] width 14 height 14
radio input "true"
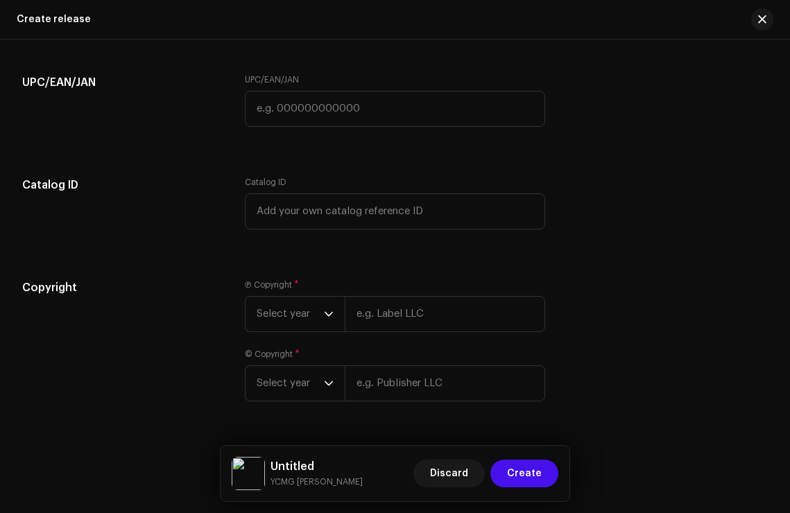
scroll to position [2177, 0]
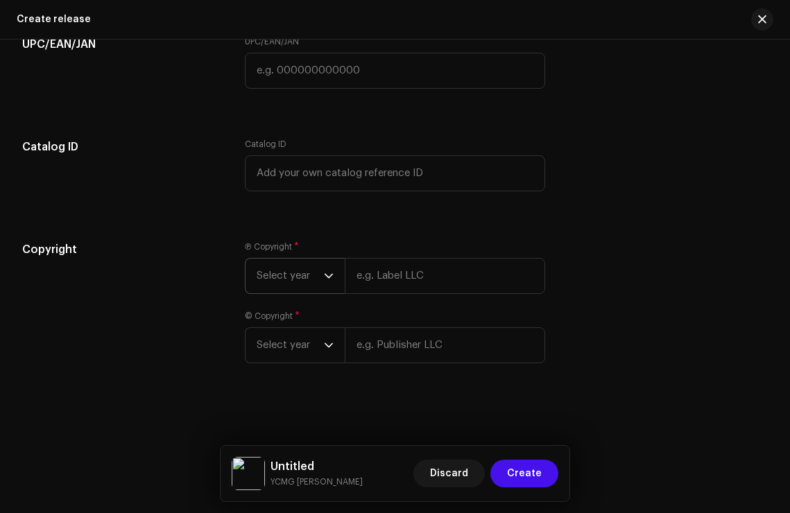
click at [289, 293] on p-select "Select year" at bounding box center [295, 276] width 100 height 36
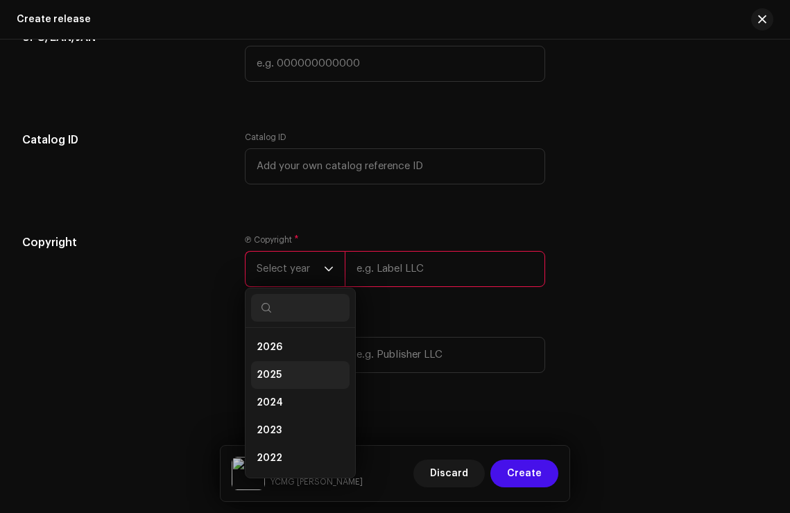
click at [291, 378] on li "2025" at bounding box center [300, 375] width 98 height 28
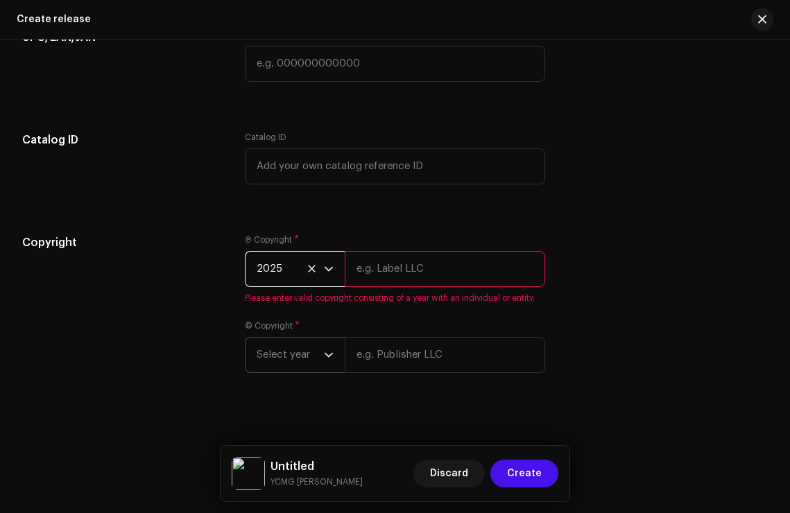
click at [296, 366] on span "Select year" at bounding box center [290, 355] width 67 height 35
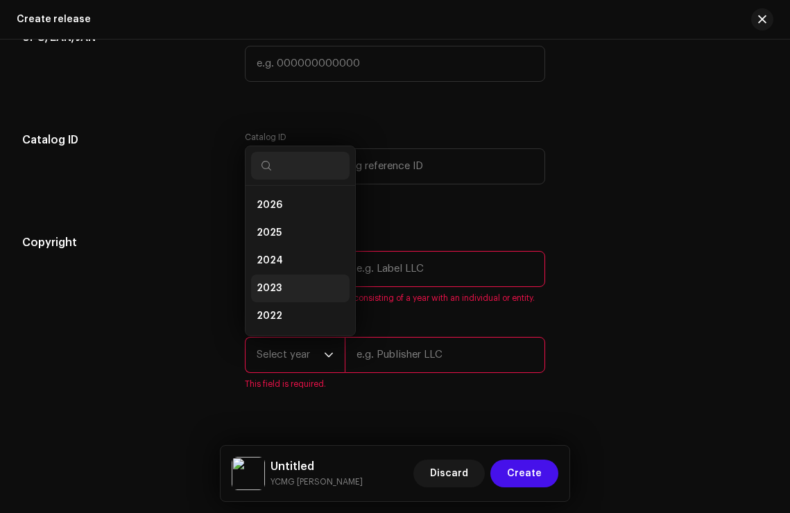
scroll to position [22, 0]
click at [304, 221] on li "2025" at bounding box center [300, 211] width 98 height 28
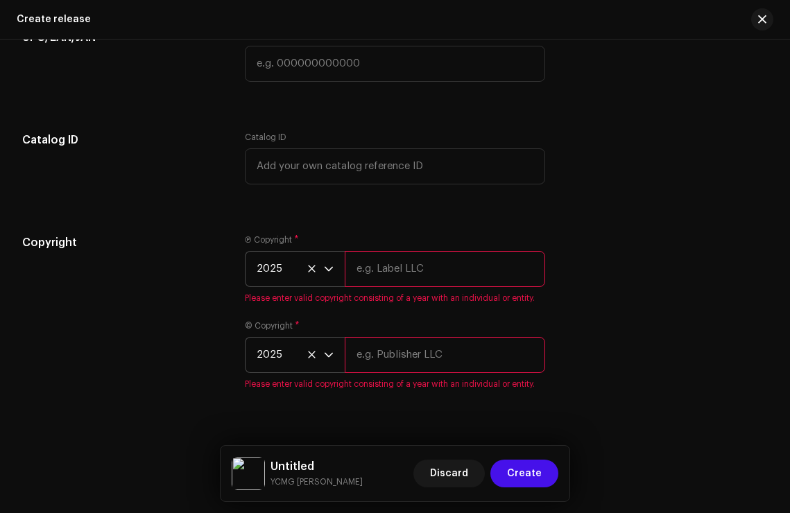
click at [170, 285] on div "Copyright" at bounding box center [122, 320] width 200 height 172
click at [381, 267] on input "text" at bounding box center [445, 269] width 200 height 36
click at [460, 274] on input "Yacht Club Music Group" at bounding box center [445, 269] width 200 height 36
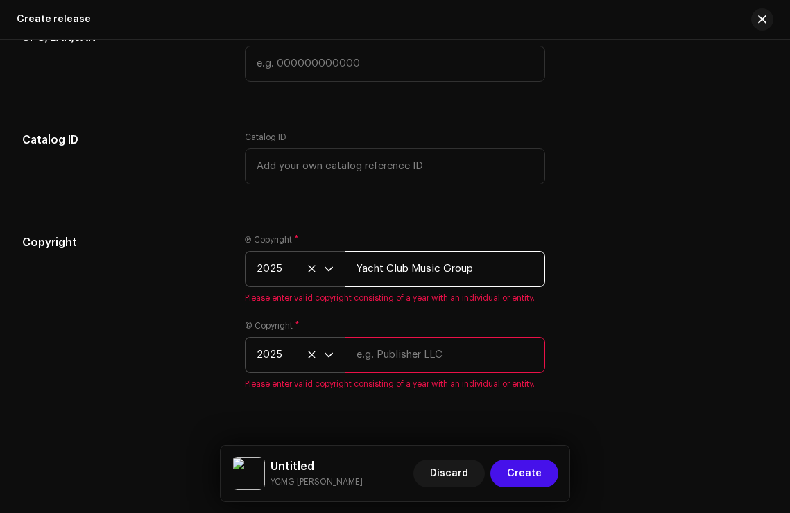
type input "Yacht Club Music Group"
click at [430, 349] on input "text" at bounding box center [445, 355] width 200 height 36
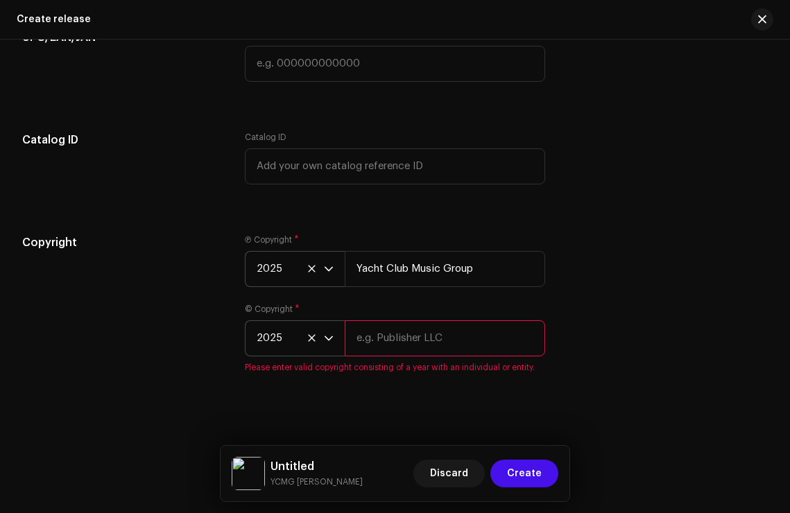
paste input "Yacht Club Music Group"
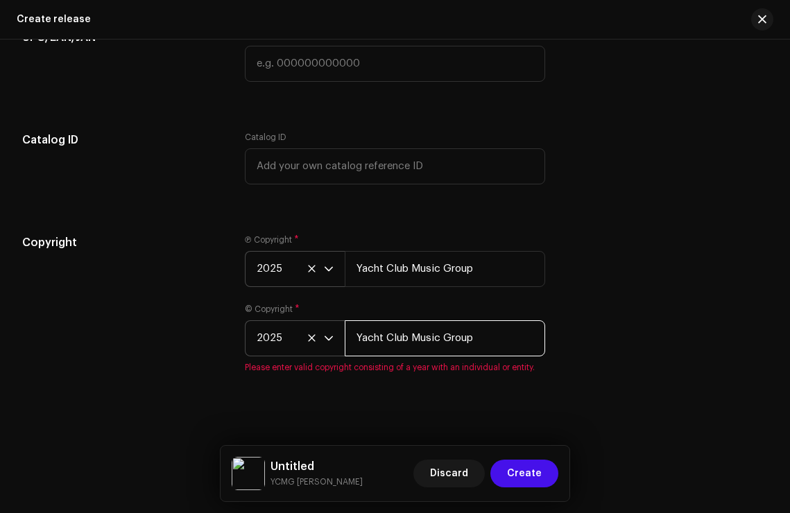
type input "Yacht Club Music Group"
click at [413, 384] on div "Create a new release We’ll guide you through everything — from track selection …" at bounding box center [395, 277] width 790 height 474
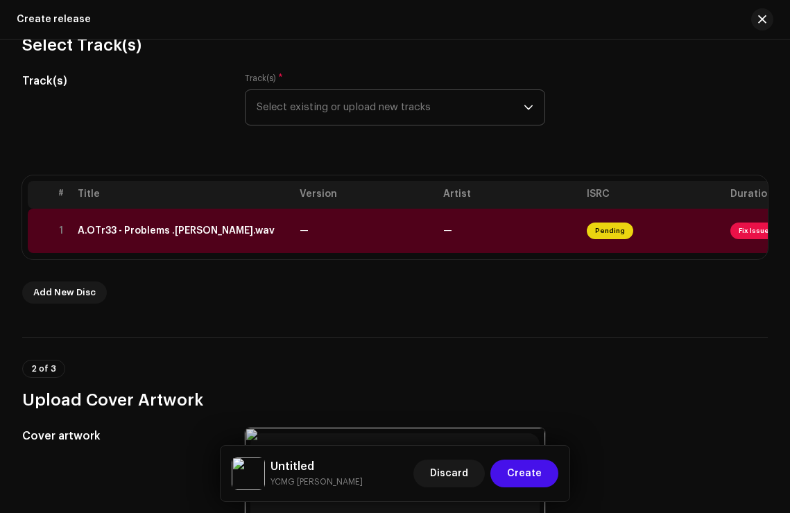
scroll to position [0, 0]
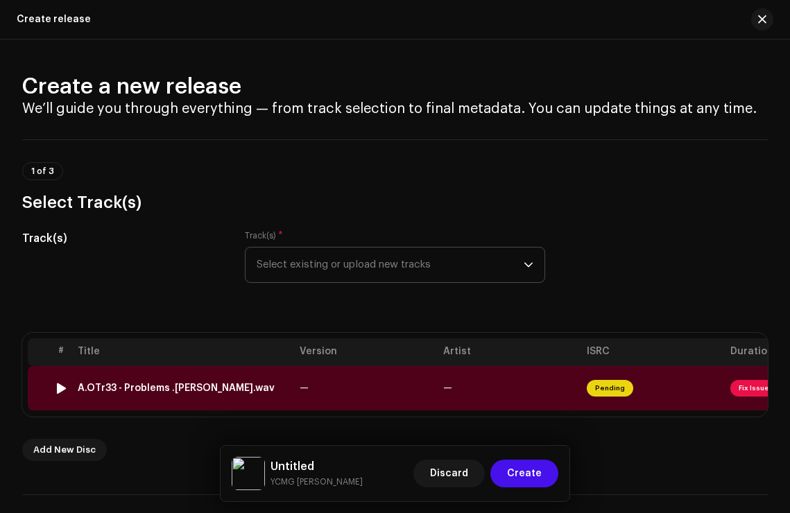
click at [328, 397] on td "—" at bounding box center [366, 388] width 144 height 44
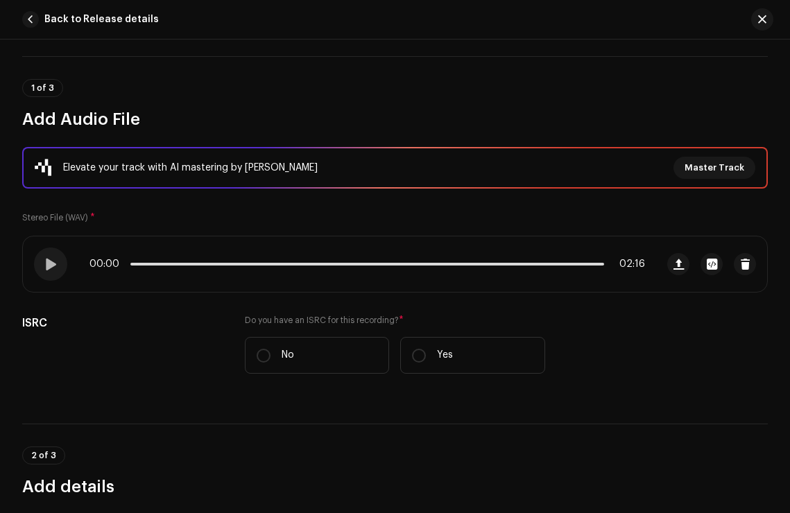
scroll to position [89, 0]
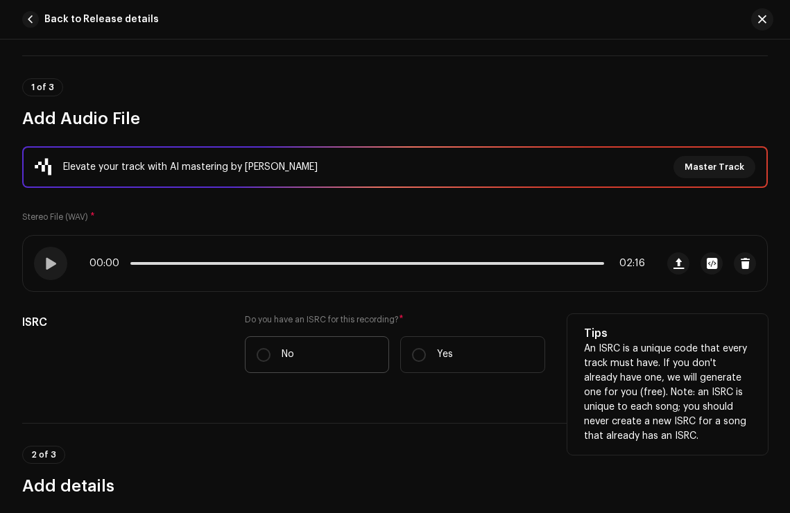
click at [307, 337] on label "No" at bounding box center [317, 354] width 145 height 37
click at [270, 348] on input "No" at bounding box center [264, 355] width 14 height 14
radio input "true"
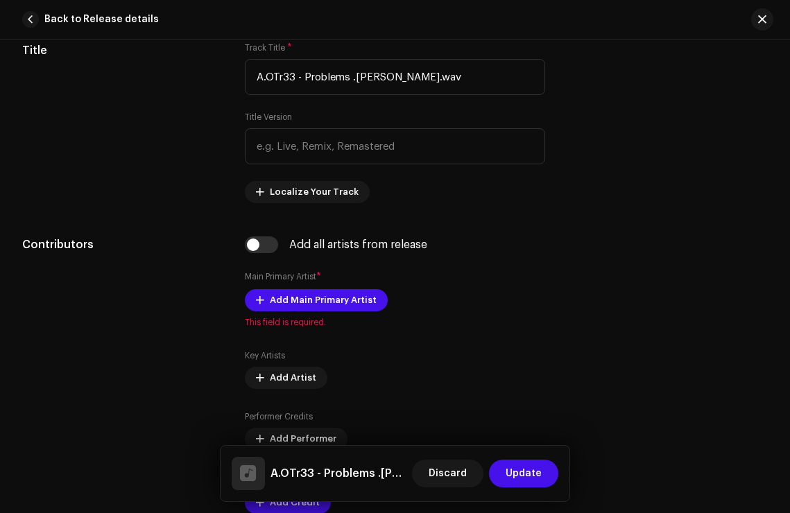
scroll to position [687, 0]
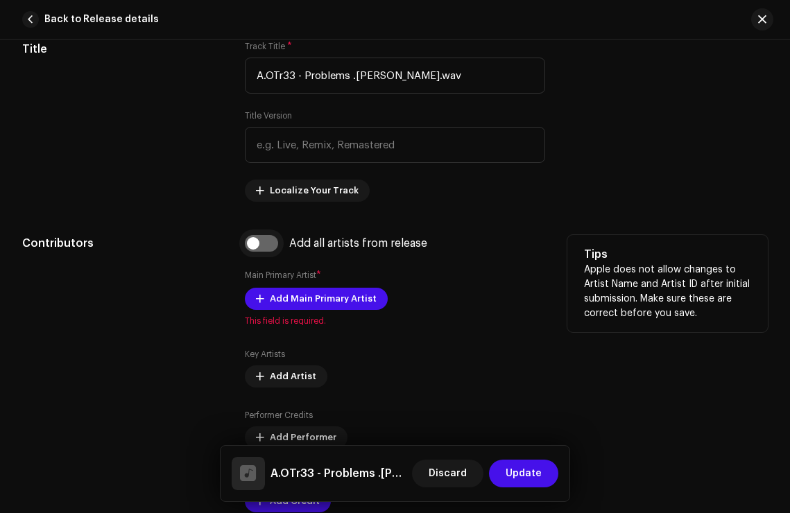
click at [257, 243] on input "checkbox" at bounding box center [261, 243] width 33 height 17
checkbox input "true"
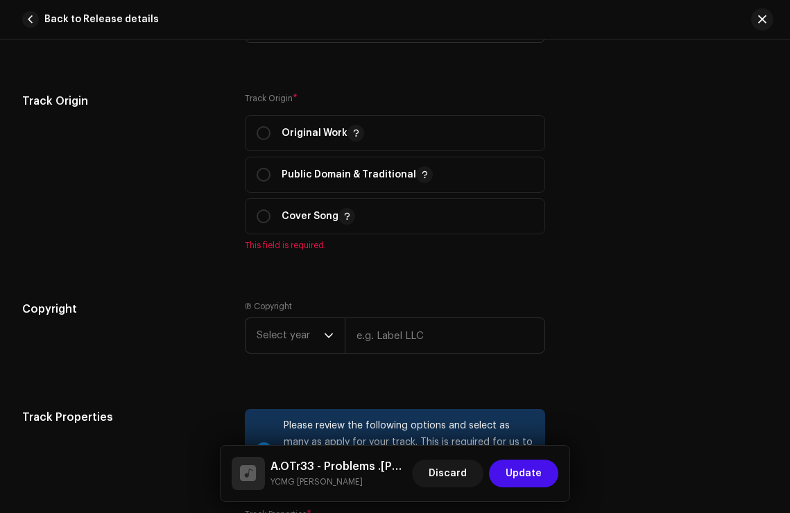
scroll to position [1646, 0]
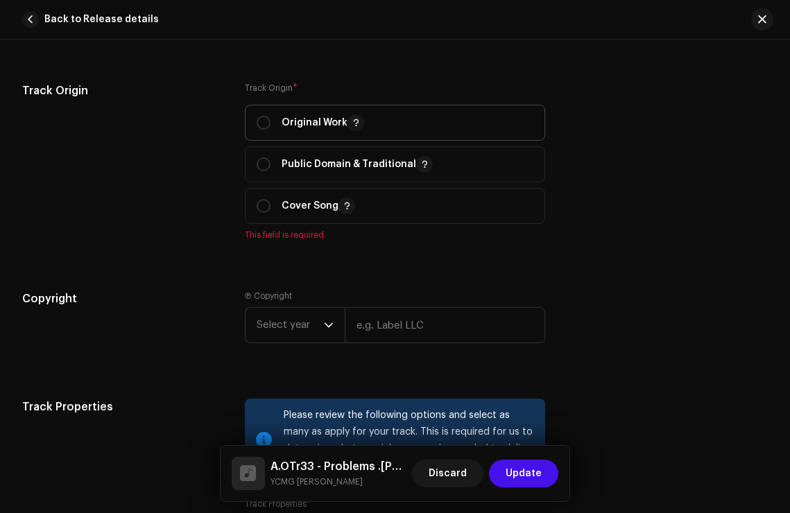
click at [262, 137] on span "Original Work" at bounding box center [395, 122] width 277 height 35
radio input "true"
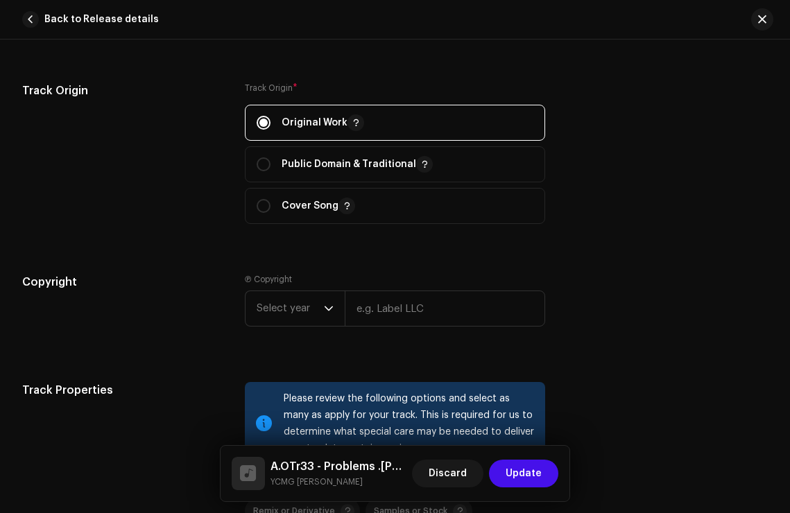
click at [144, 177] on div "Track Origin" at bounding box center [122, 162] width 200 height 158
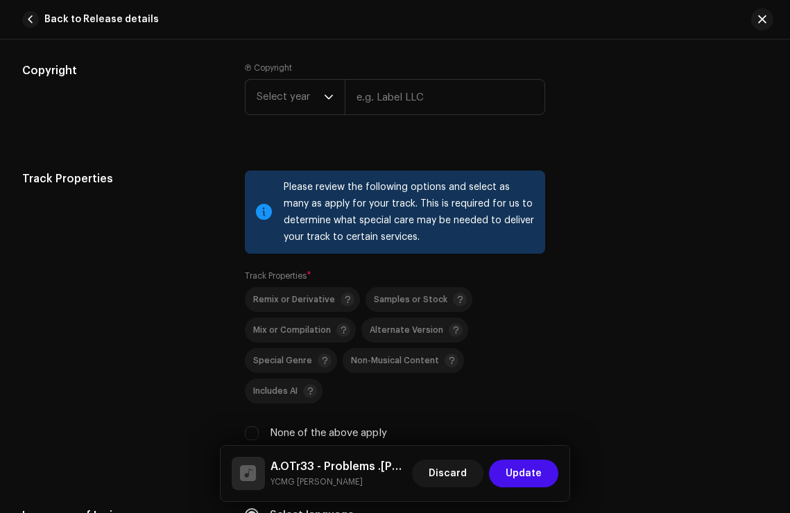
scroll to position [1991, 0]
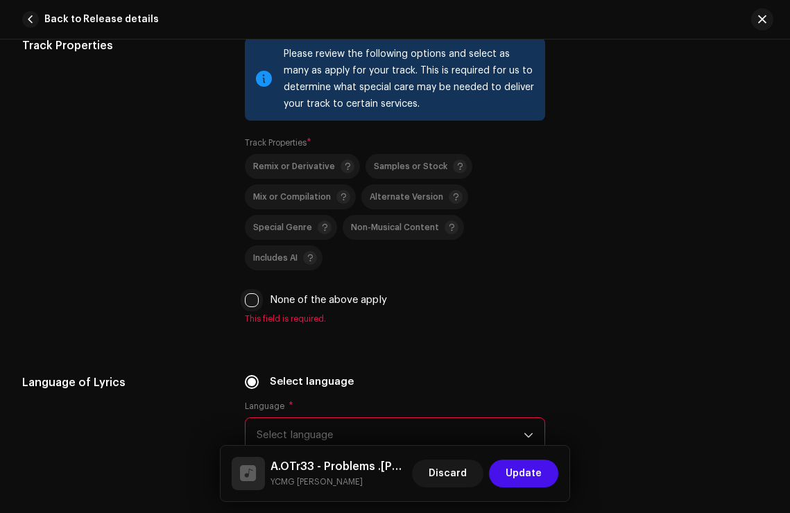
click at [247, 293] on input "None of the above apply" at bounding box center [252, 300] width 14 height 14
checkbox input "true"
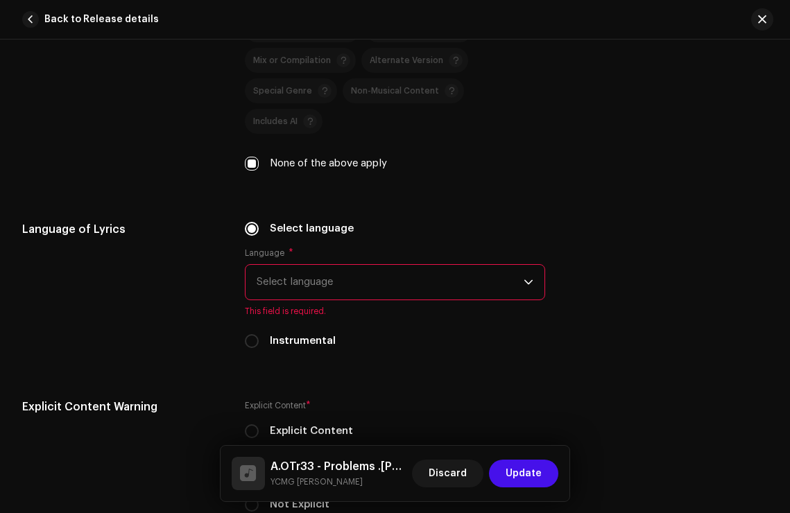
scroll to position [2132, 0]
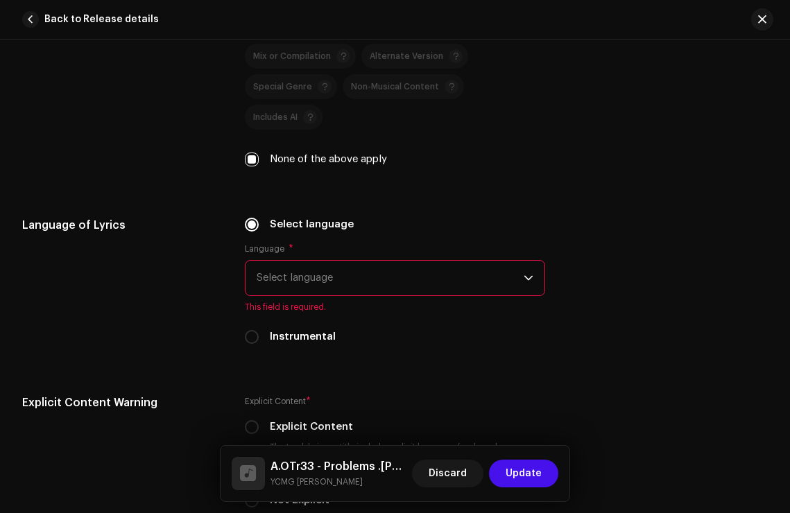
click at [338, 261] on span "Select language" at bounding box center [390, 278] width 267 height 35
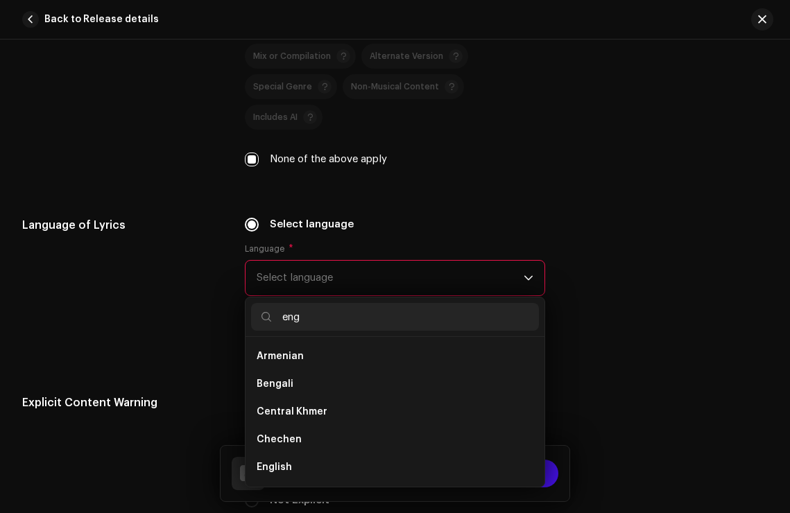
scroll to position [0, 0]
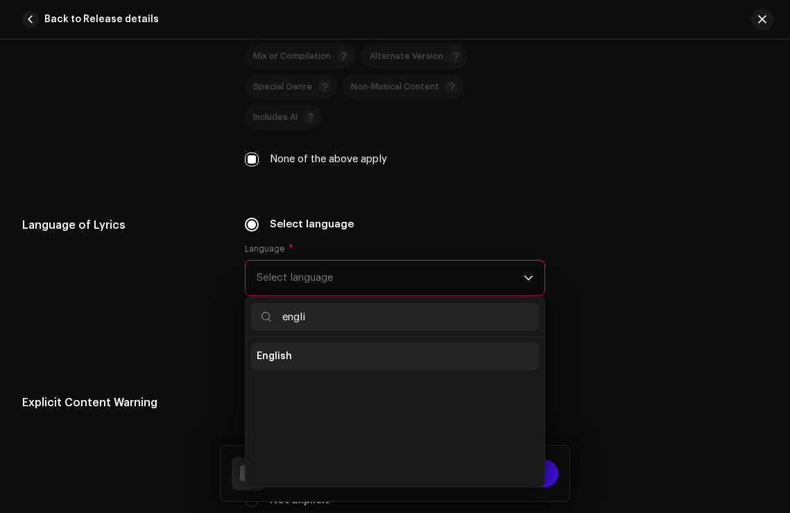
type input "engli"
click at [308, 343] on li "English" at bounding box center [395, 357] width 288 height 28
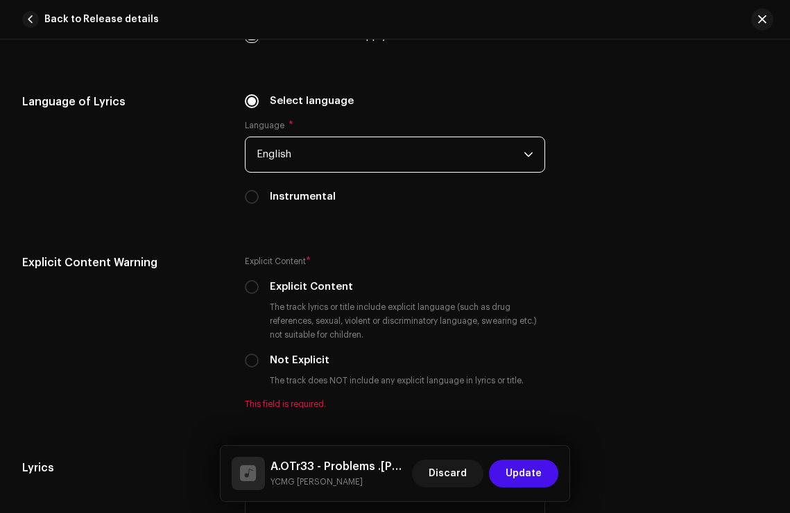
scroll to position [2287, 0]
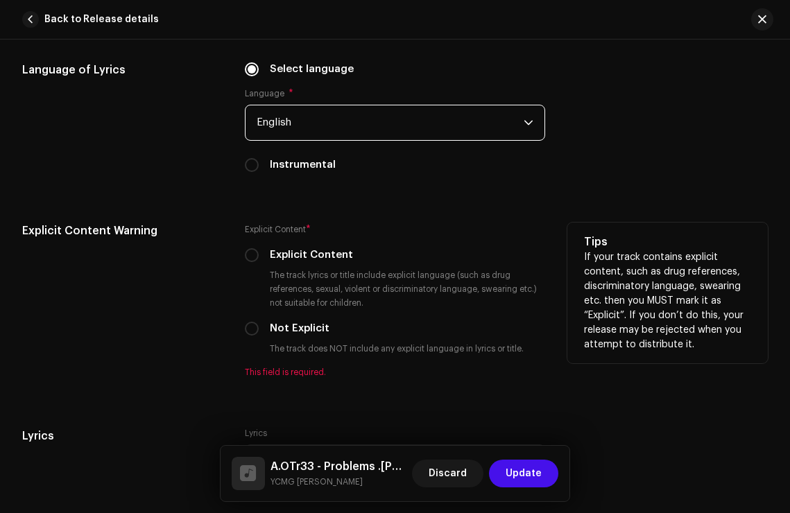
click at [265, 310] on div "Explicit Content * Explicit Content The track lyrics or title include explicit …" at bounding box center [395, 300] width 300 height 155
click at [253, 322] on input "Not Explicit" at bounding box center [252, 329] width 14 height 14
radio input "true"
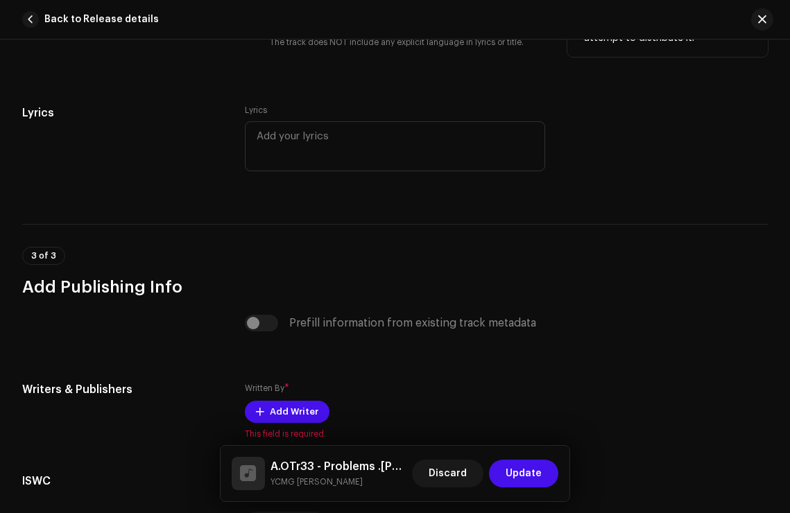
scroll to position [2632, 0]
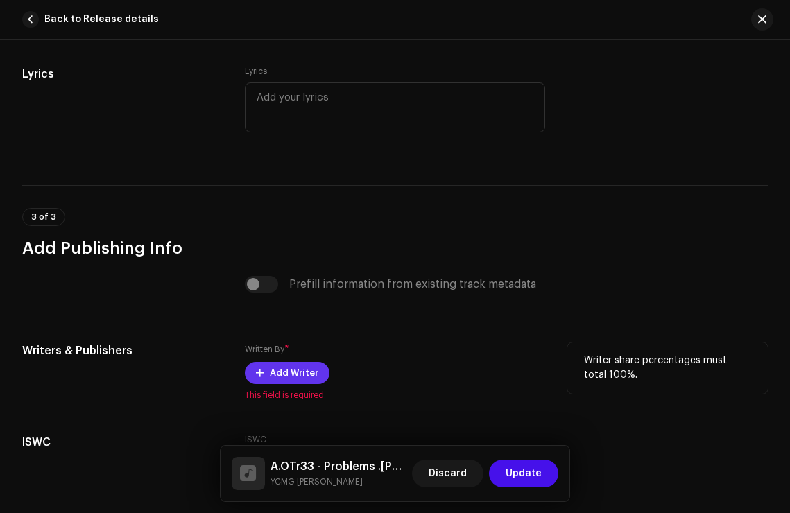
click at [261, 368] on span at bounding box center [260, 373] width 8 height 11
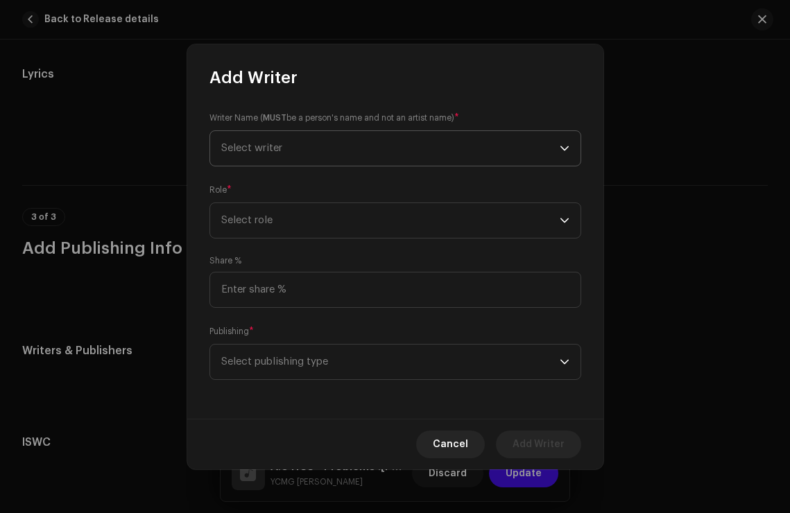
click at [330, 141] on span "Select writer" at bounding box center [390, 148] width 338 height 35
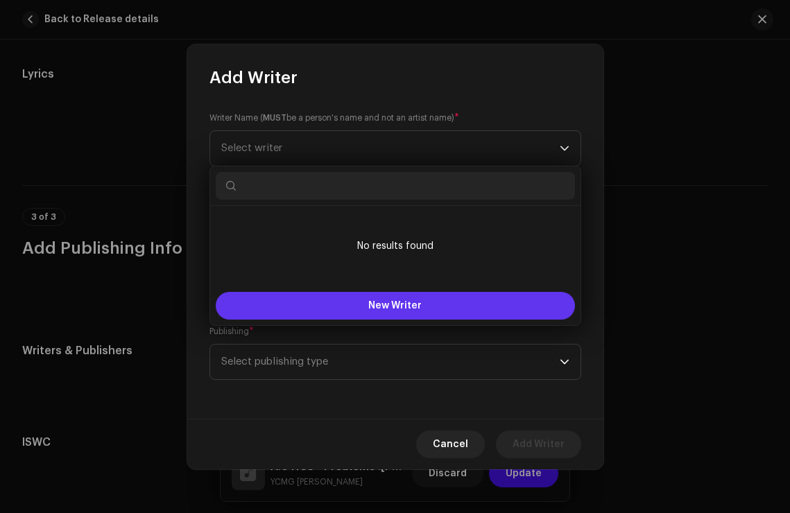
click at [331, 293] on button "New Writer" at bounding box center [395, 306] width 359 height 28
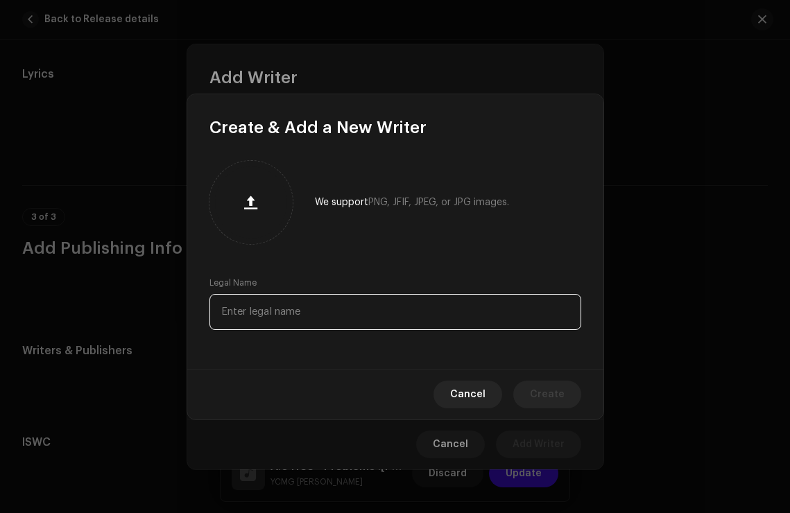
click at [325, 297] on input "text" at bounding box center [395, 312] width 372 height 36
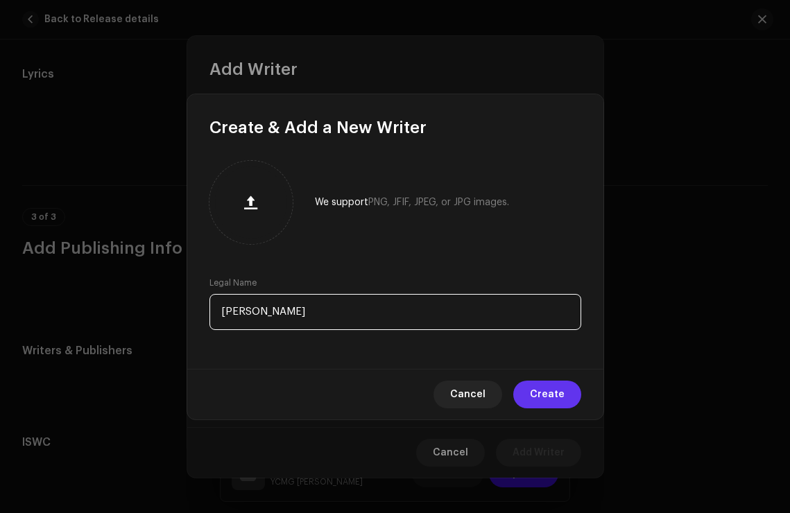
type input "[PERSON_NAME]"
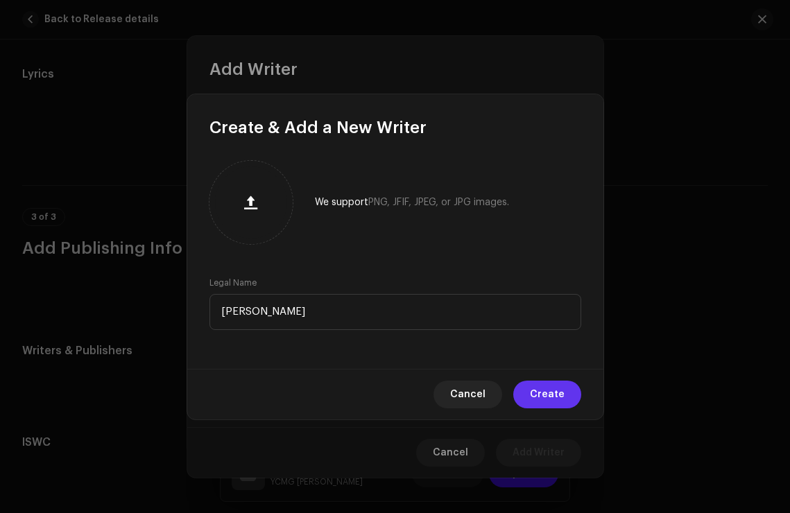
click at [536, 390] on span "Create" at bounding box center [547, 395] width 35 height 28
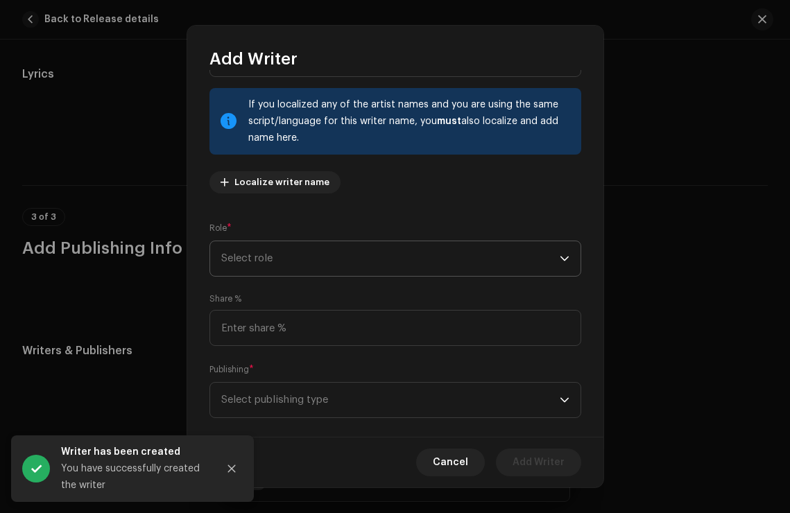
scroll to position [91, 0]
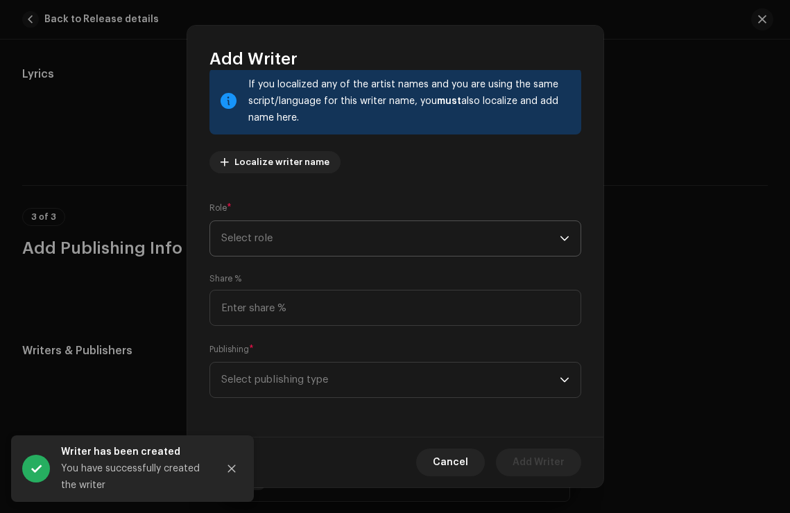
click at [332, 250] on span "Select role" at bounding box center [390, 238] width 338 height 35
click at [332, 236] on span "Select role" at bounding box center [390, 238] width 338 height 35
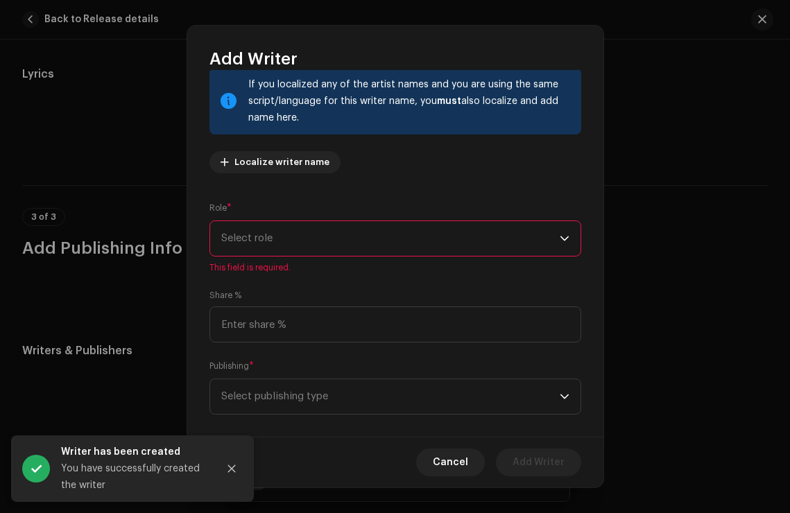
click at [325, 246] on span "Select role" at bounding box center [390, 238] width 338 height 35
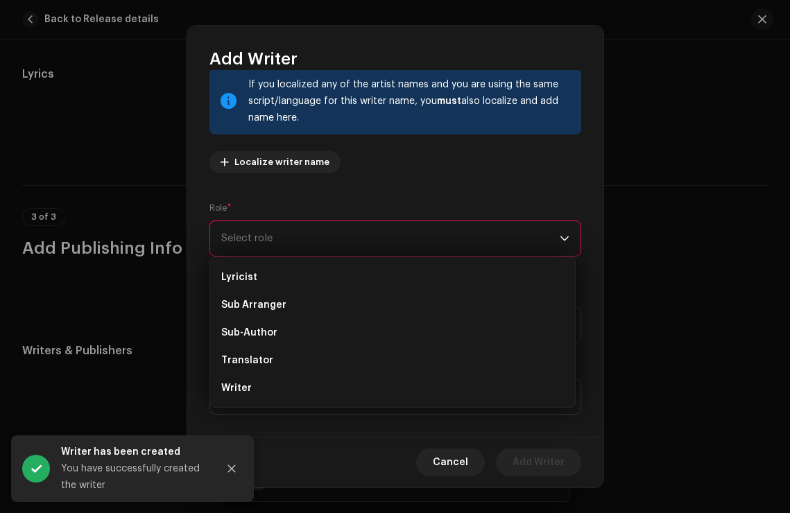
scroll to position [139, 0]
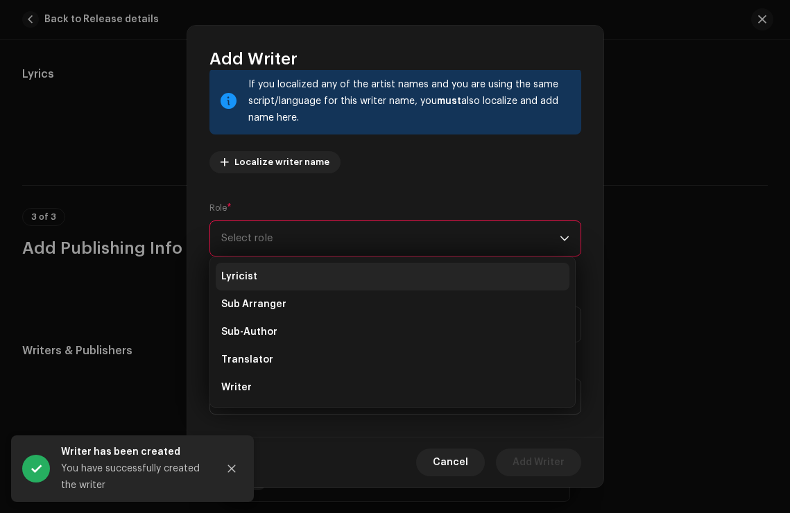
click at [307, 266] on li "Lyricist" at bounding box center [393, 277] width 354 height 28
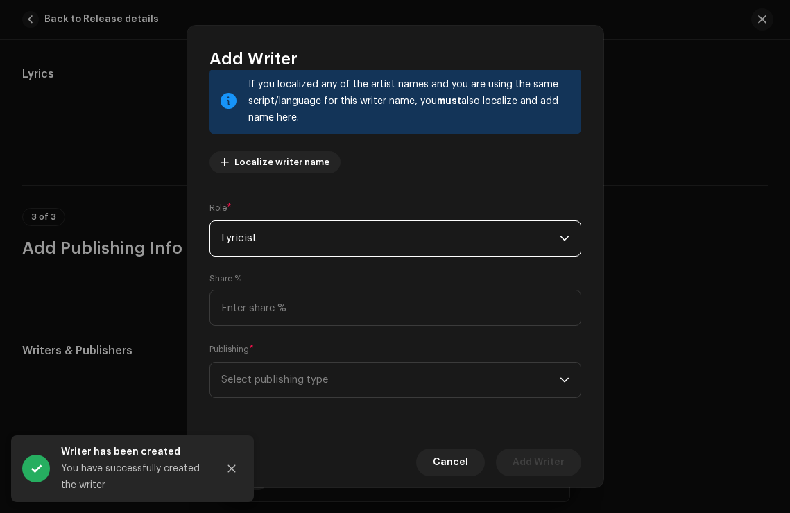
click at [396, 186] on div "Writer Name ( MUST be a person's name and not an artist name) * [PERSON_NAME] 1…" at bounding box center [395, 253] width 416 height 367
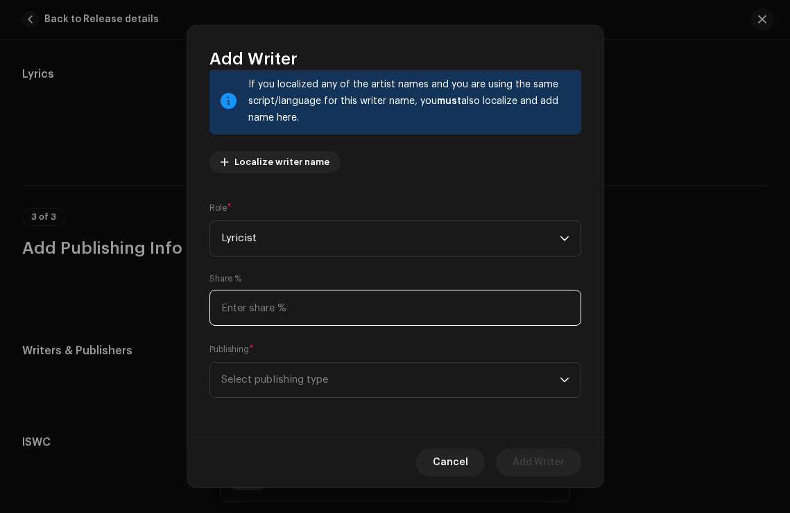
click at [290, 304] on input at bounding box center [395, 308] width 372 height 36
click at [295, 339] on div "Writer Name ( MUST be a person's name and not an artist name) * [PERSON_NAME] 1…" at bounding box center [395, 253] width 416 height 367
click at [273, 383] on span "Select publishing type" at bounding box center [390, 380] width 338 height 35
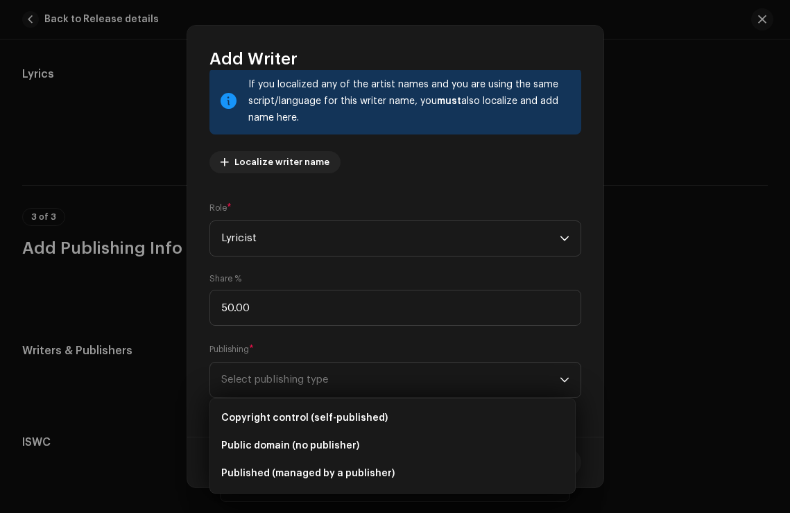
click at [295, 349] on div "Publishing * Select publishing type" at bounding box center [395, 370] width 372 height 55
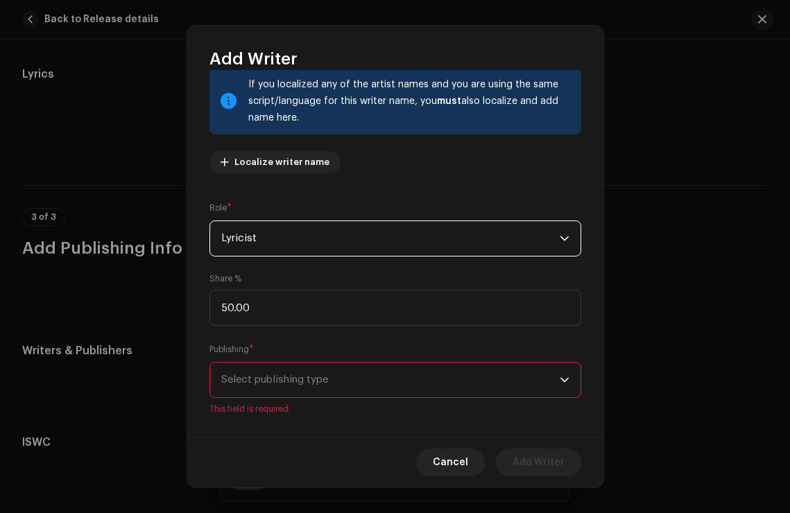
click at [228, 240] on span "Lyricist" at bounding box center [390, 238] width 338 height 35
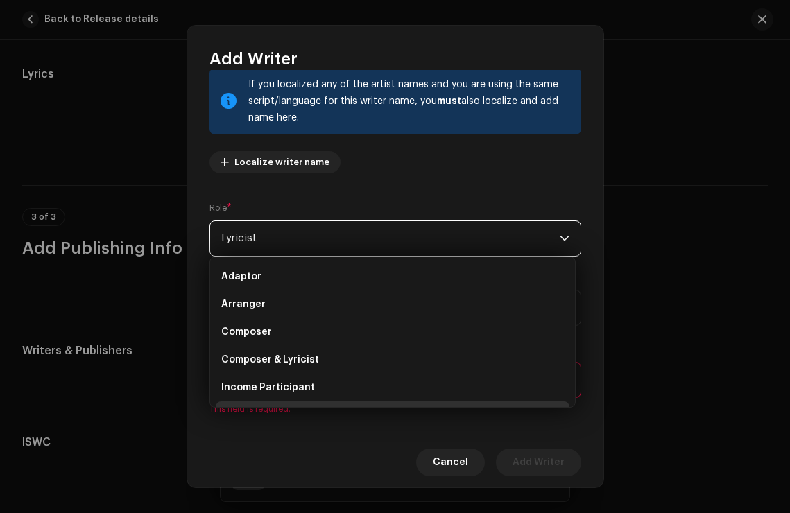
scroll to position [22, 0]
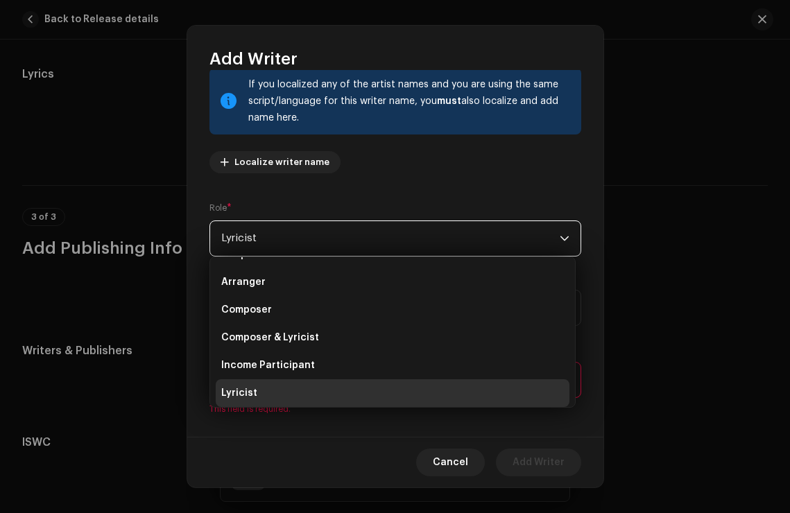
click at [261, 210] on div "Role * Lyricist" at bounding box center [395, 228] width 372 height 55
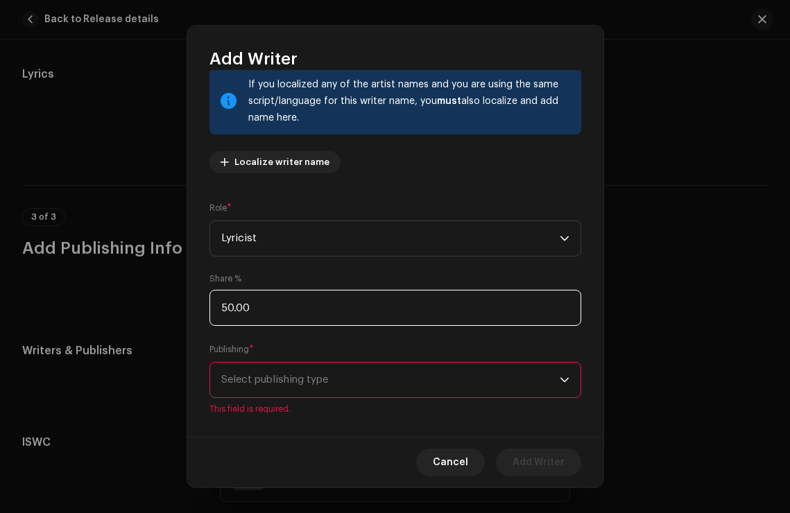
click at [243, 297] on input "50.00" at bounding box center [395, 308] width 372 height 36
type input "5.00"
type input "100.00"
click at [395, 175] on div "Writer Name ( MUST be a person's name and not an artist name) * [PERSON_NAME] 1…" at bounding box center [395, 92] width 372 height 183
click at [253, 364] on span "Select publishing type" at bounding box center [390, 380] width 338 height 35
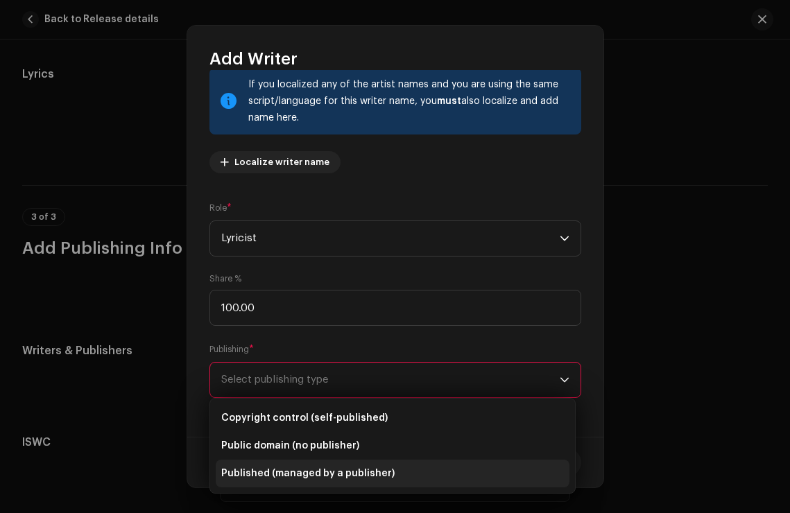
click at [258, 464] on li "Published (managed by a publisher)" at bounding box center [393, 474] width 354 height 28
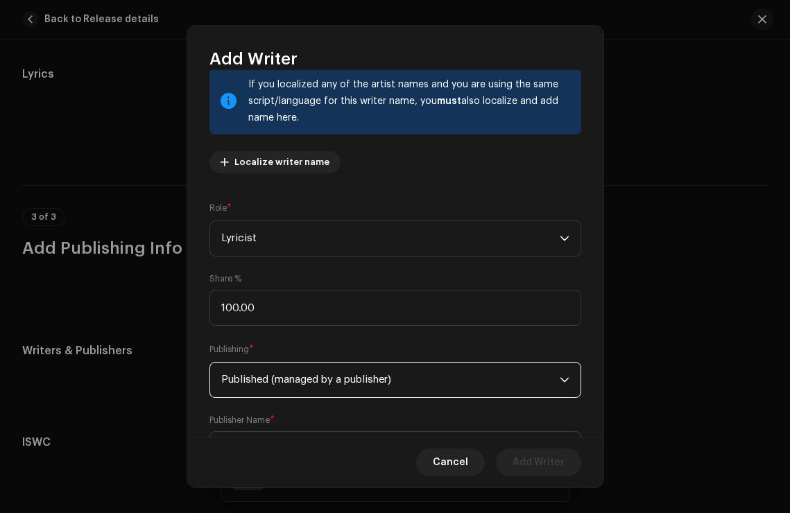
scroll to position [161, 0]
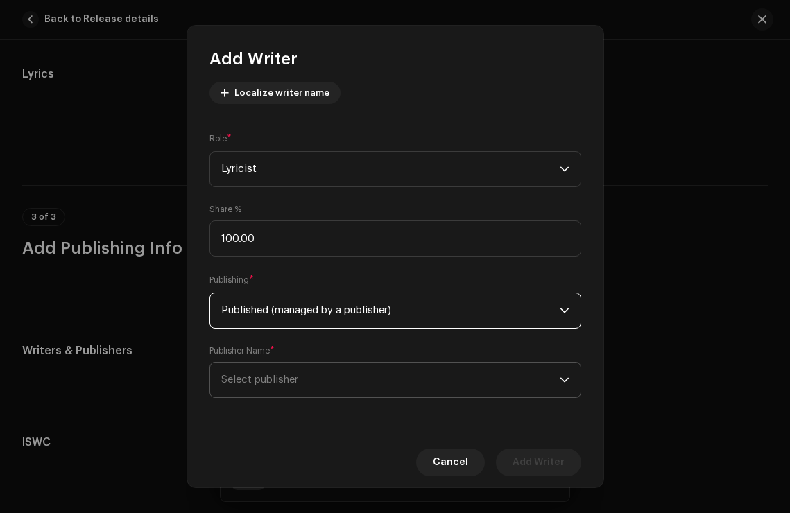
click at [298, 384] on span "Select publisher" at bounding box center [259, 379] width 77 height 10
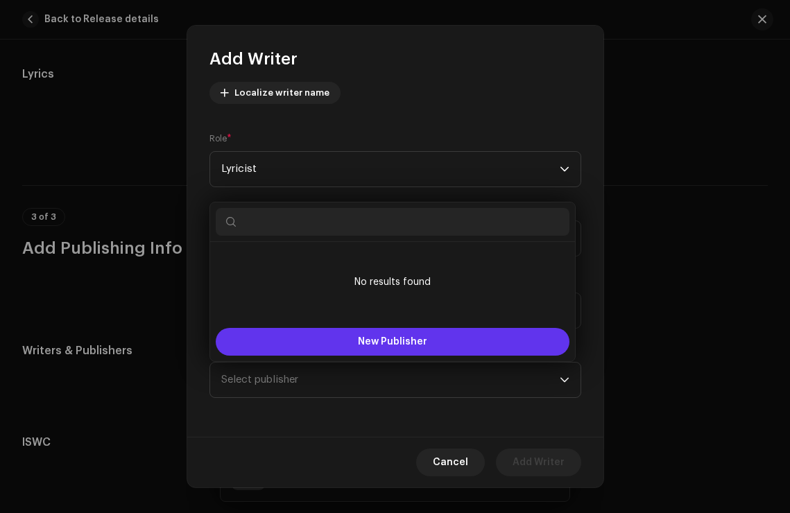
click at [322, 335] on button "New Publisher" at bounding box center [393, 342] width 354 height 28
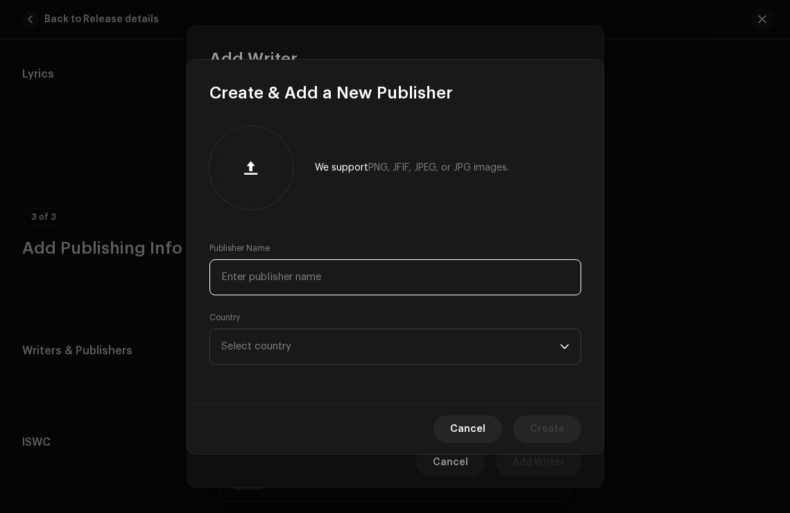
click at [315, 268] on input "text" at bounding box center [395, 277] width 372 height 36
type input "ASCAP"
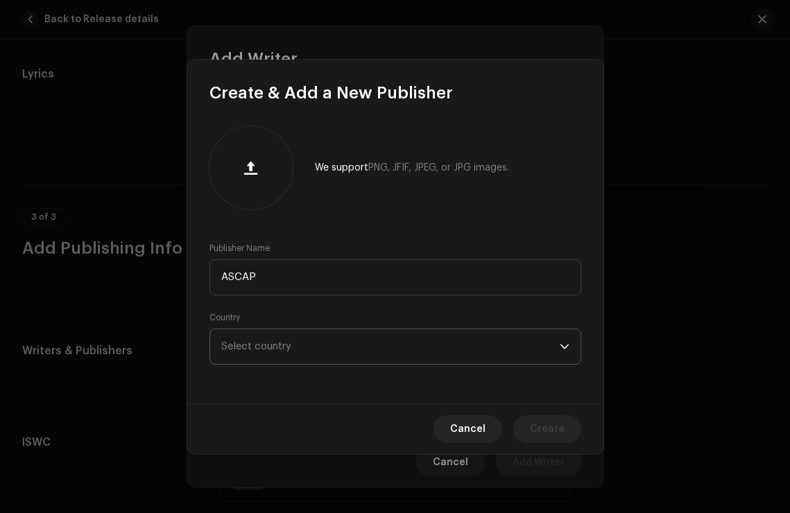
click at [319, 356] on span "Select country" at bounding box center [390, 346] width 338 height 35
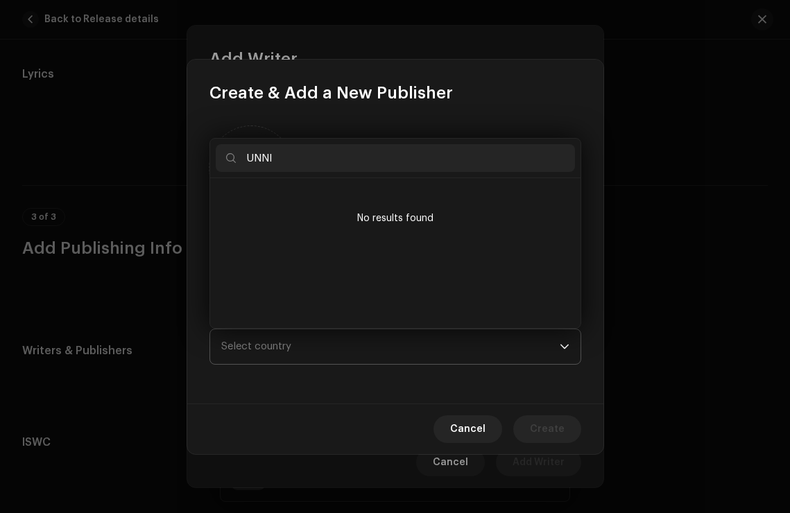
scroll to position [0, 0]
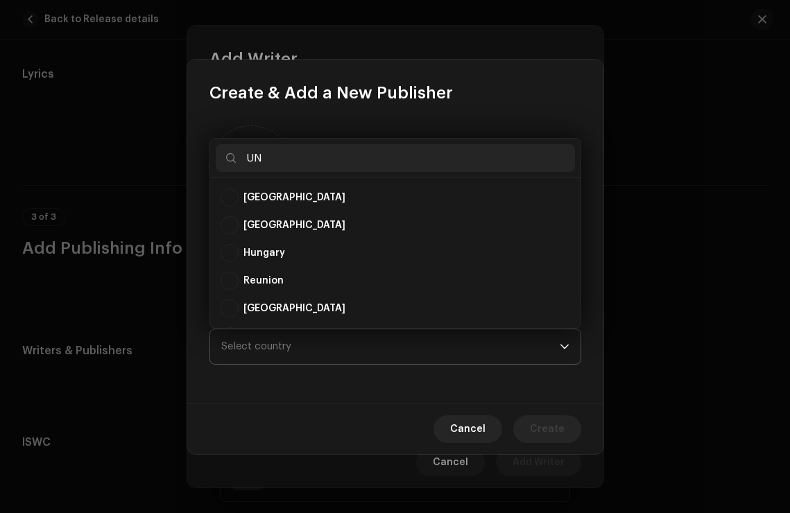
type input "U"
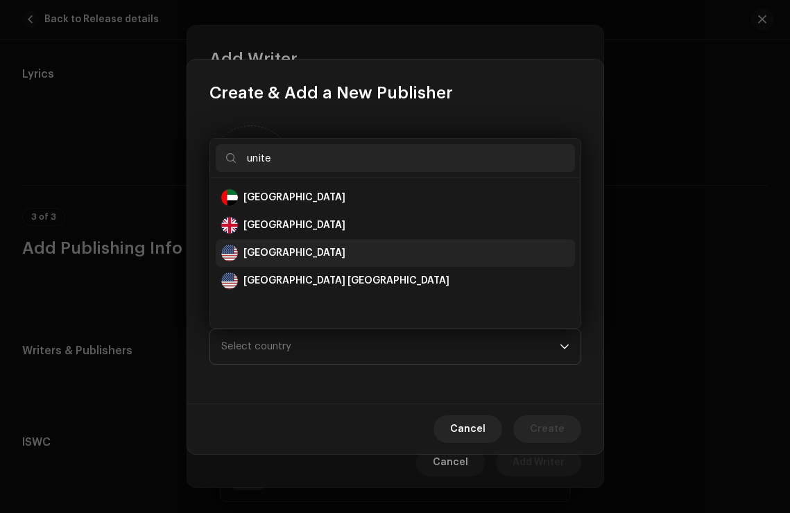
type input "unite"
click at [320, 257] on div "[GEOGRAPHIC_DATA]" at bounding box center [395, 253] width 348 height 17
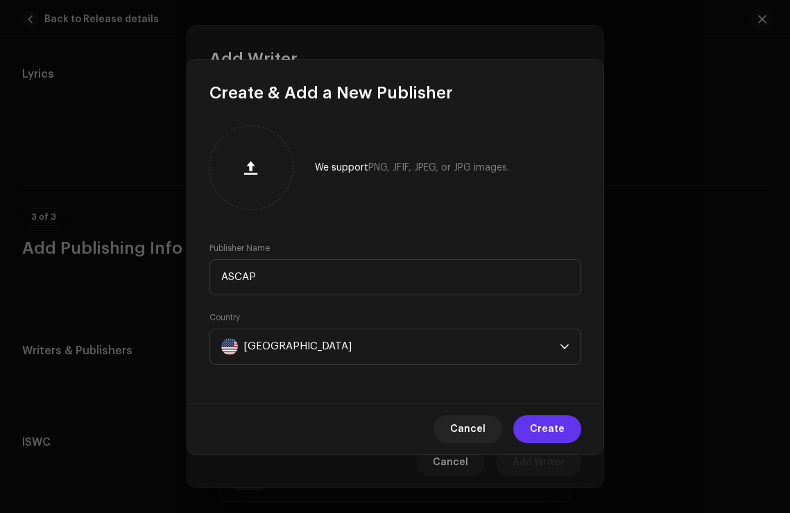
click at [546, 426] on span "Create" at bounding box center [547, 429] width 35 height 28
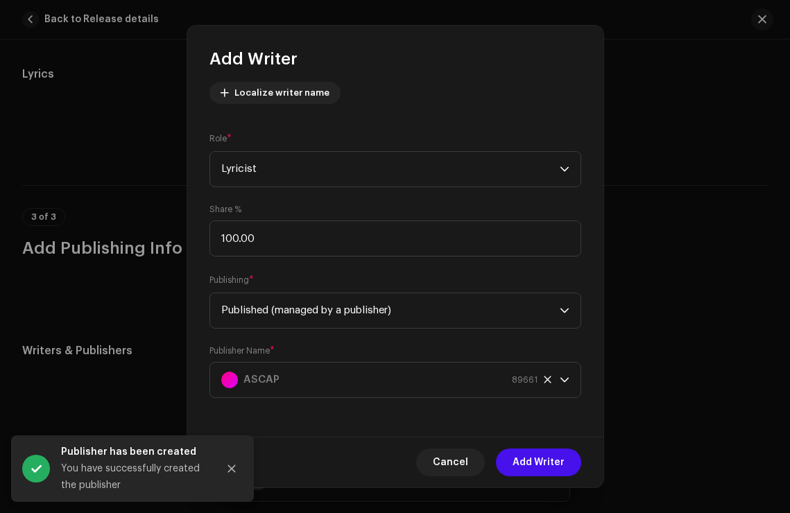
click at [392, 209] on div "Share % 100.00" at bounding box center [395, 230] width 372 height 53
drag, startPoint x: 538, startPoint y: 457, endPoint x: 325, endPoint y: 247, distance: 299.1
click at [326, 248] on div "Add Writer Writer Name ( MUST be a person's name and not an artist name) * [PER…" at bounding box center [395, 257] width 416 height 462
click at [321, 179] on span "Lyricist" at bounding box center [390, 169] width 338 height 35
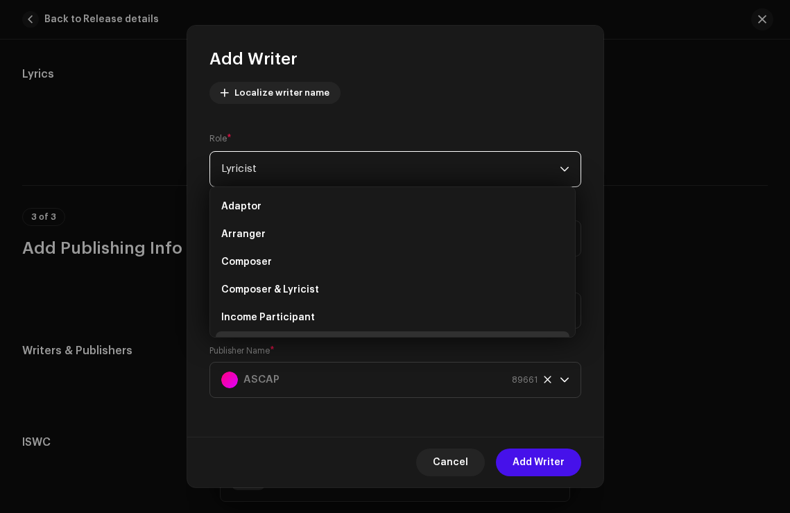
click at [284, 168] on span "Lyricist" at bounding box center [390, 169] width 338 height 35
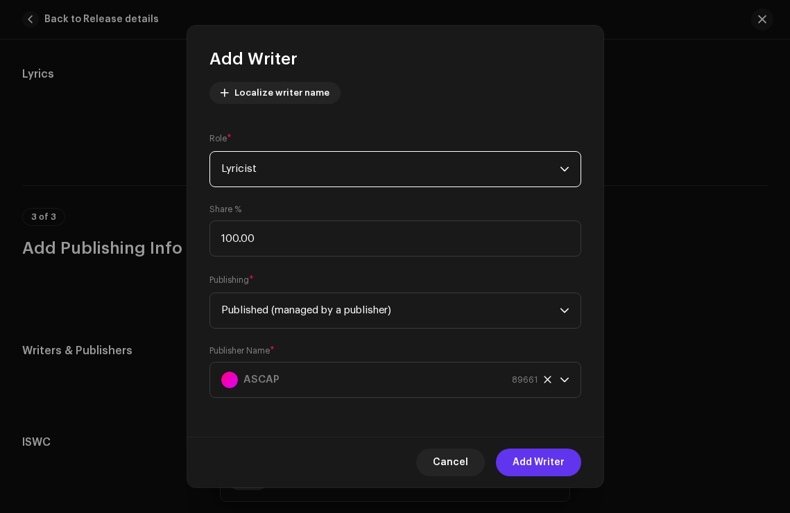
click at [530, 463] on span "Add Writer" at bounding box center [538, 463] width 52 height 28
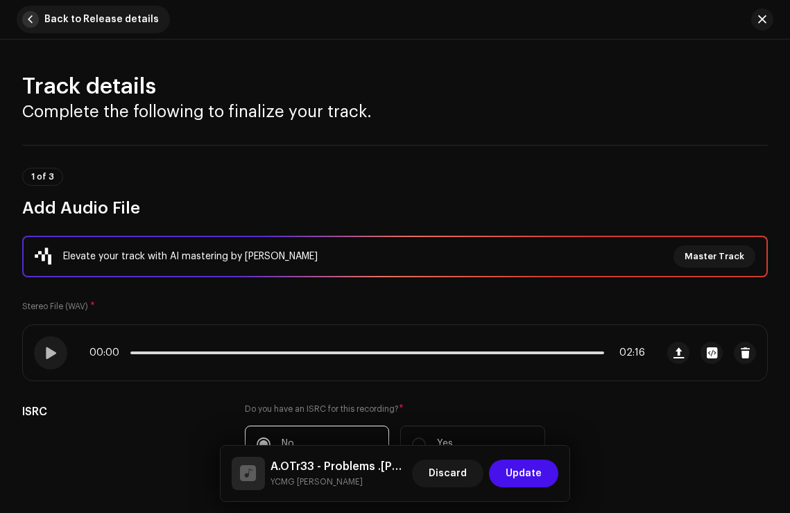
click at [33, 21] on span "button" at bounding box center [30, 19] width 17 height 17
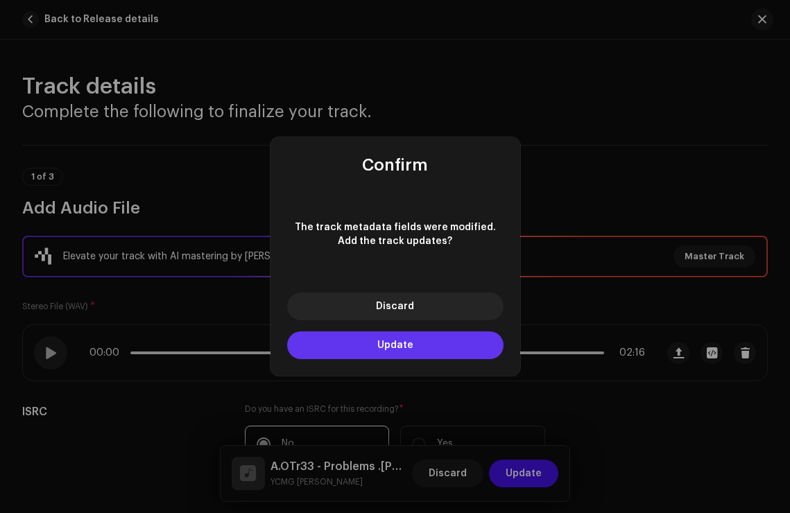
click at [377, 338] on button "Update" at bounding box center [395, 345] width 216 height 28
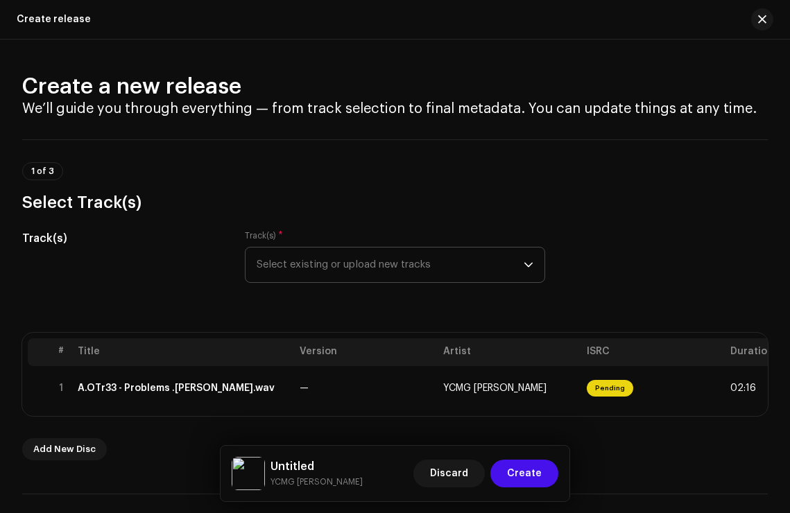
drag, startPoint x: 535, startPoint y: 478, endPoint x: 535, endPoint y: 317, distance: 161.6
click at [531, 319] on div "Create release Create a new release We’ll guide you through everything — from t…" at bounding box center [395, 256] width 790 height 513
click at [558, 294] on div "Track(s) Track(s) * Select existing or upload new tracks" at bounding box center [394, 264] width 745 height 69
click at [508, 475] on button "Create" at bounding box center [524, 474] width 68 height 28
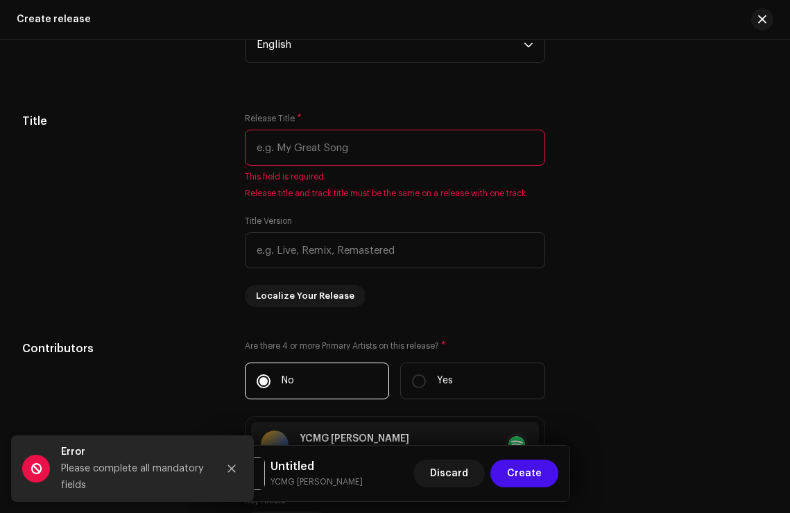
scroll to position [1216, 0]
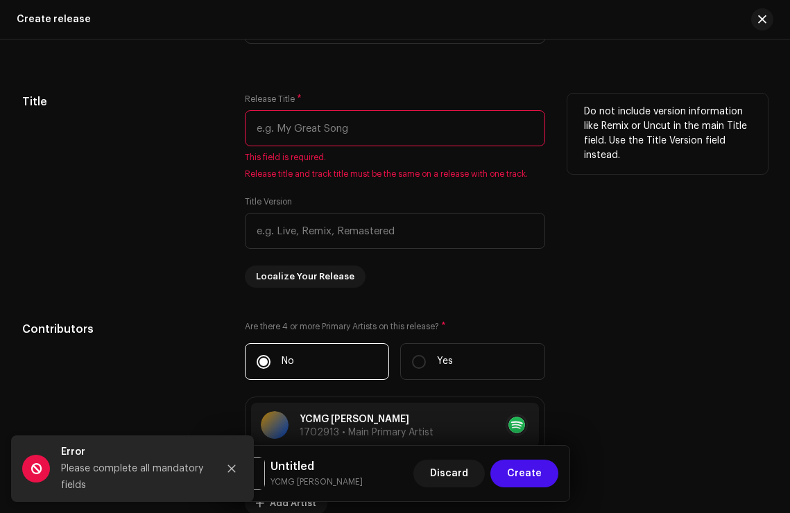
click at [300, 141] on input "text" at bounding box center [395, 128] width 300 height 36
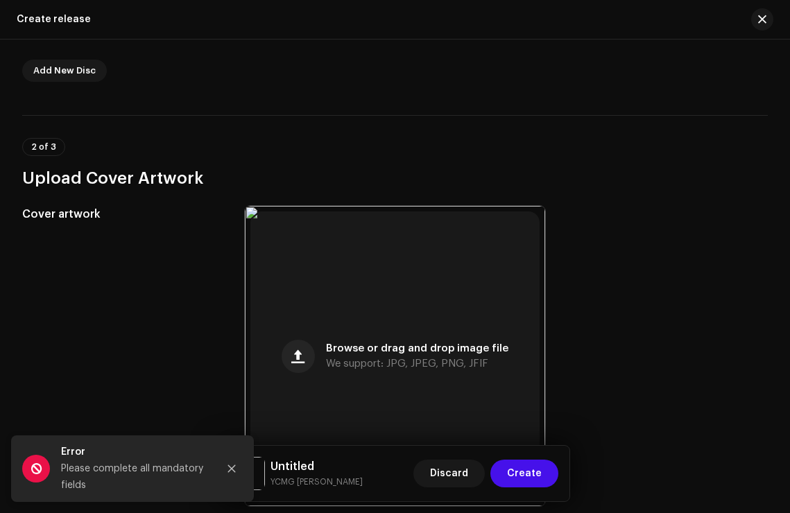
scroll to position [97, 0]
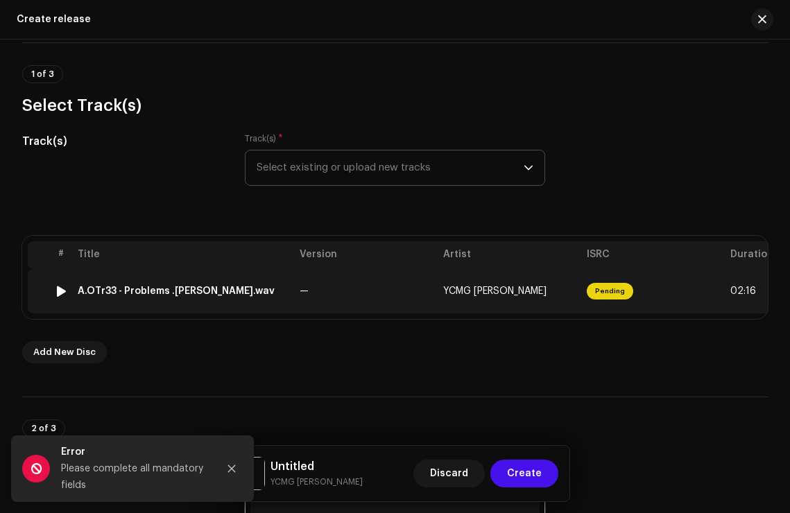
click at [266, 303] on td "A.OTr33 - Problems .[PERSON_NAME].wav" at bounding box center [183, 291] width 222 height 44
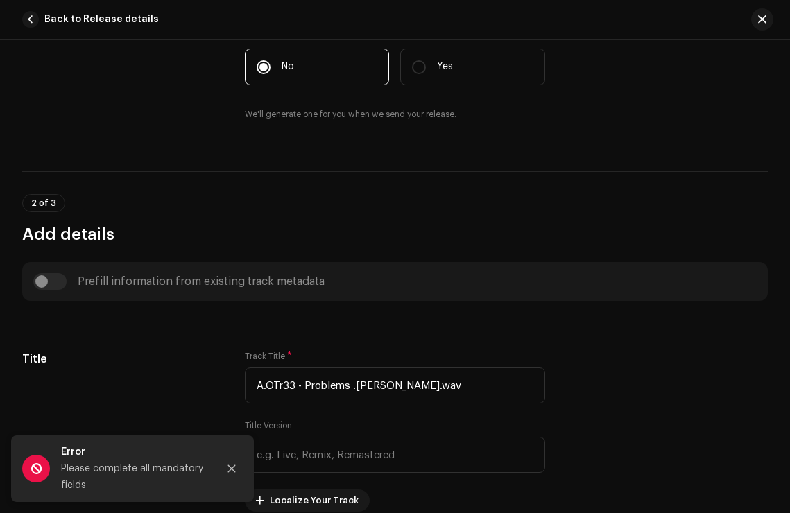
scroll to position [531, 0]
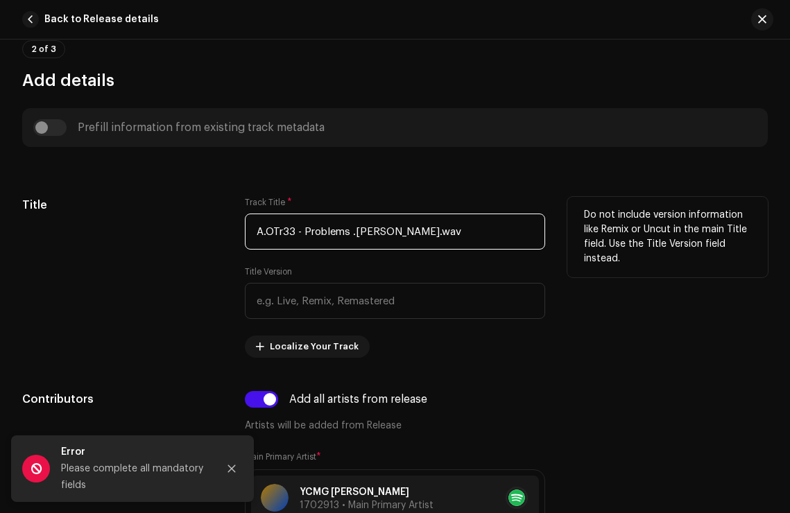
click at [411, 241] on input "A.OTr33 - Problems .[PERSON_NAME].wav" at bounding box center [395, 232] width 300 height 36
drag, startPoint x: 304, startPoint y: 236, endPoint x: 224, endPoint y: 236, distance: 79.7
click at [225, 236] on div "Title Track Title * A.OTr33 - Problems .[PERSON_NAME].wav Title Version Localiz…" at bounding box center [394, 277] width 745 height 161
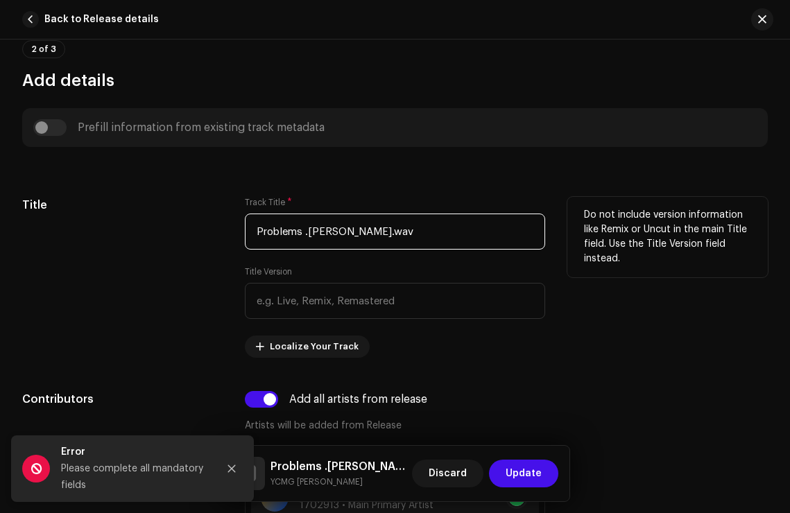
drag, startPoint x: 392, startPoint y: 236, endPoint x: 303, endPoint y: 234, distance: 88.8
click at [303, 234] on input "Problems .[PERSON_NAME].wav" at bounding box center [395, 232] width 300 height 36
drag, startPoint x: 303, startPoint y: 234, endPoint x: 196, endPoint y: 233, distance: 107.5
click at [196, 234] on div "Title Track Title * Problems Title Version Localize Your Track Do not include v…" at bounding box center [394, 277] width 745 height 161
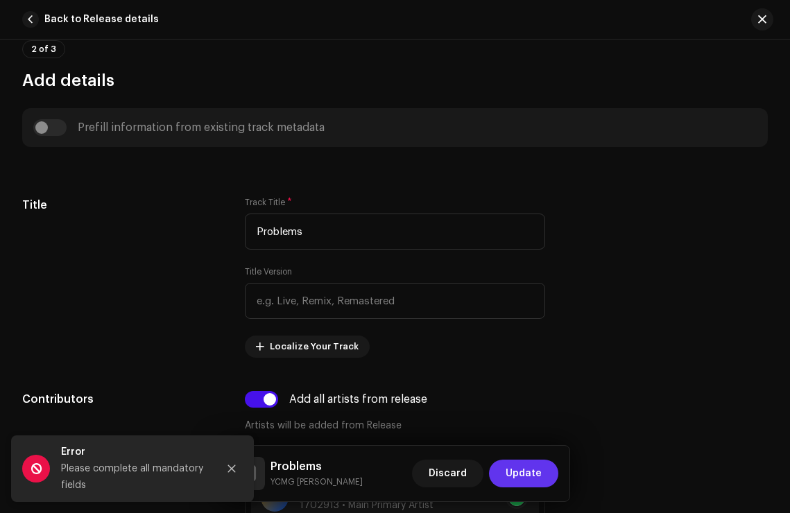
type input "Problems"
click at [539, 478] on span "Update" at bounding box center [523, 474] width 36 height 28
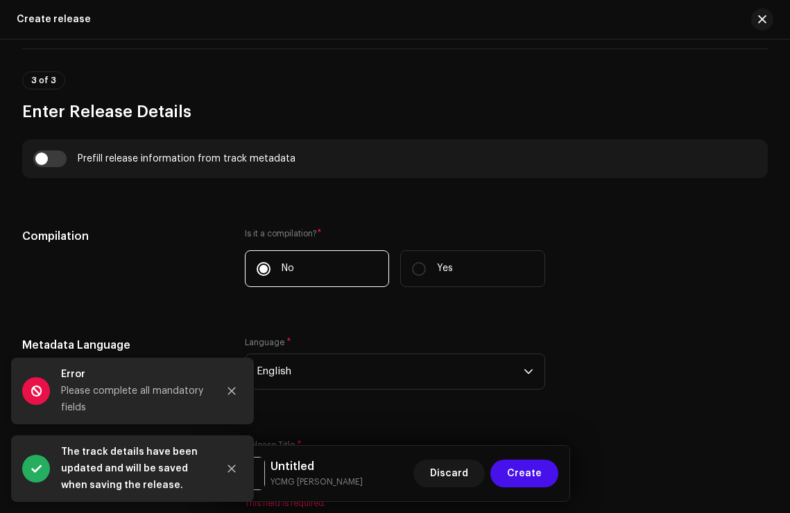
scroll to position [1042, 0]
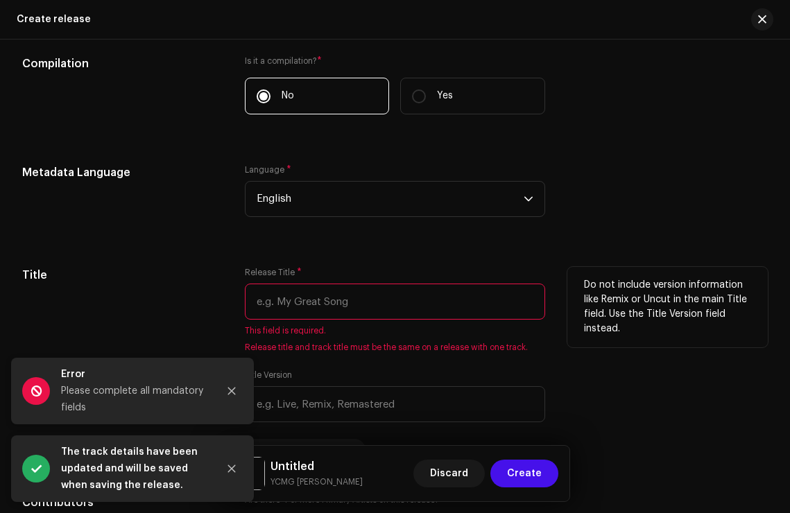
click at [390, 309] on input "text" at bounding box center [395, 302] width 300 height 36
paste input "Problems"
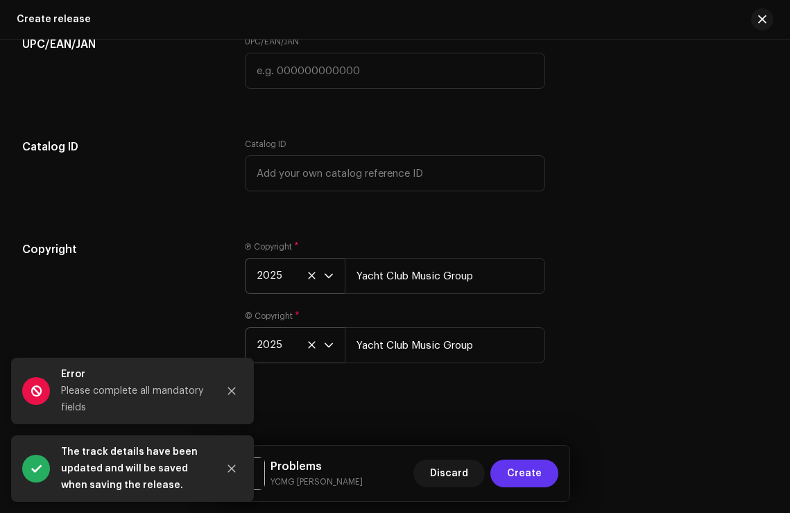
type input "Problems"
click at [545, 478] on button "Create" at bounding box center [524, 474] width 68 height 28
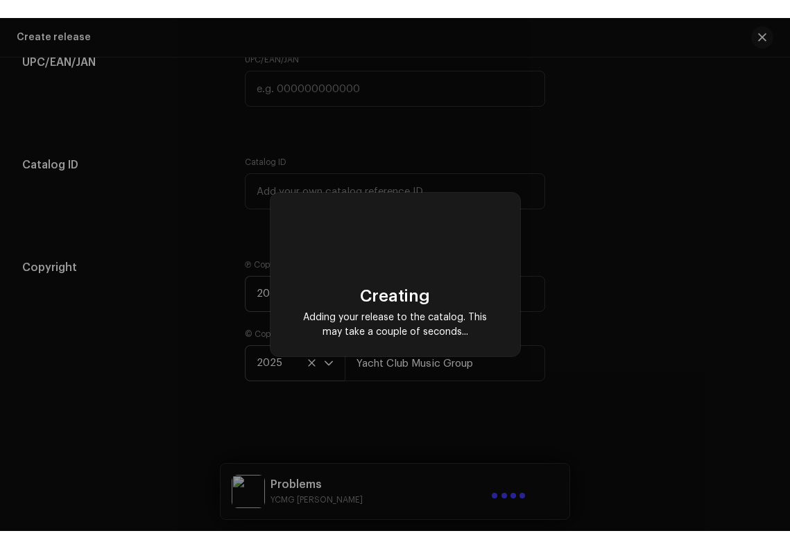
scroll to position [2177, 0]
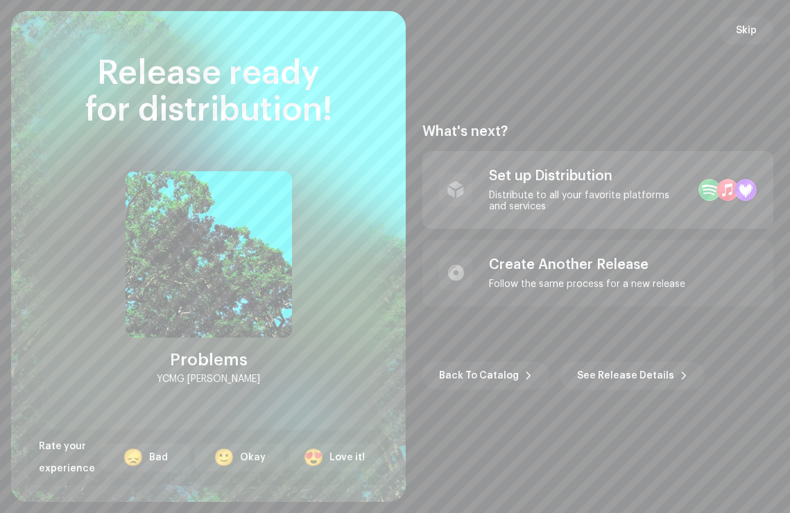
click at [464, 194] on div at bounding box center [455, 189] width 33 height 33
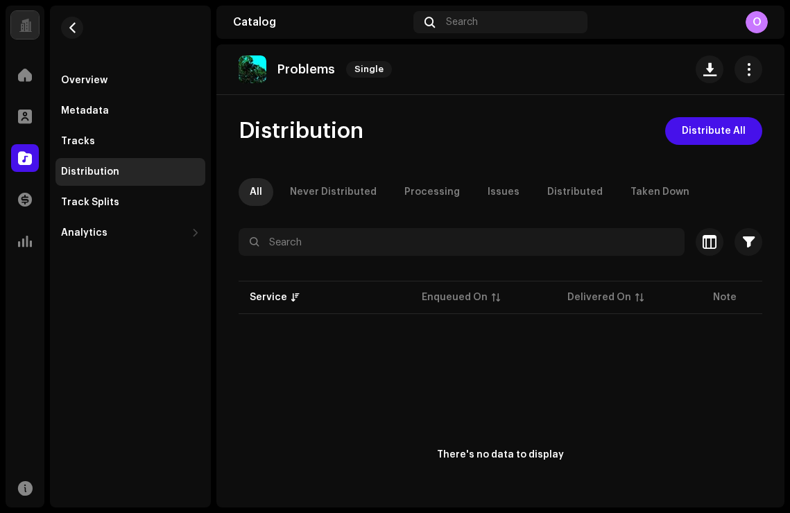
click at [553, 131] on div "Distribution Distribute All" at bounding box center [501, 131] width 524 height 28
